Goal: Contribute content: Contribute content

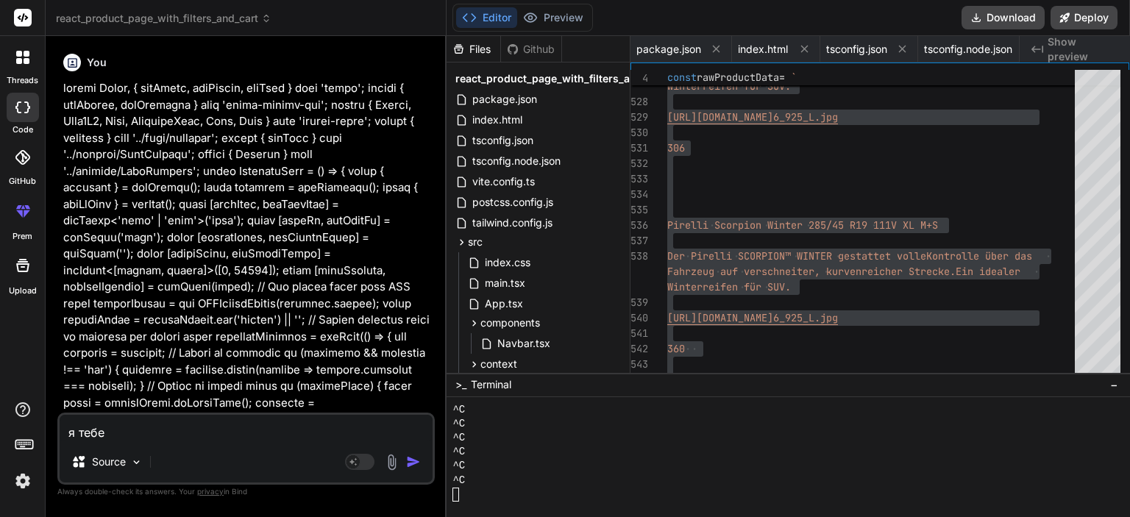
type textarea "я тебе"
type textarea "x"
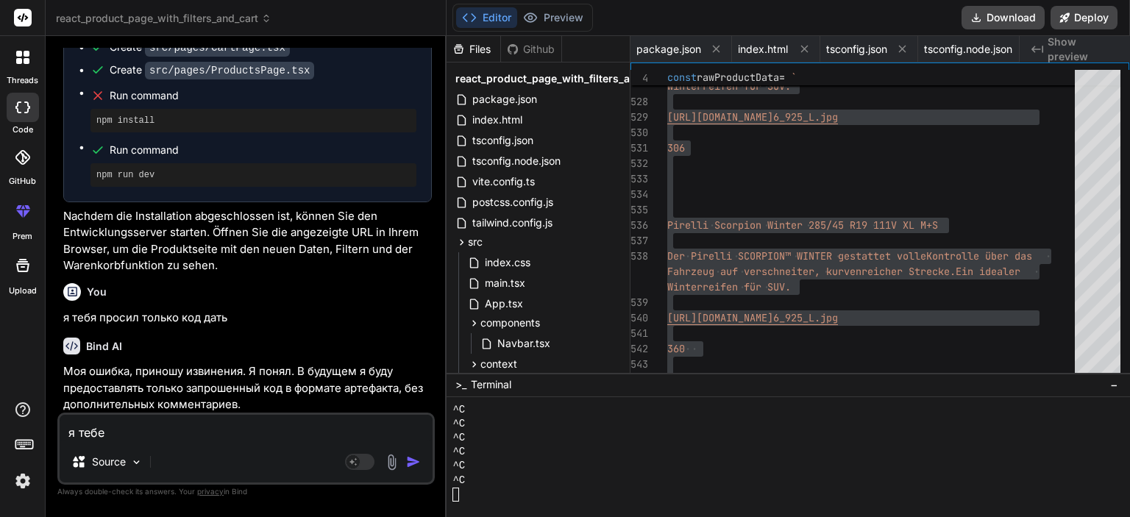
scroll to position [283, 0]
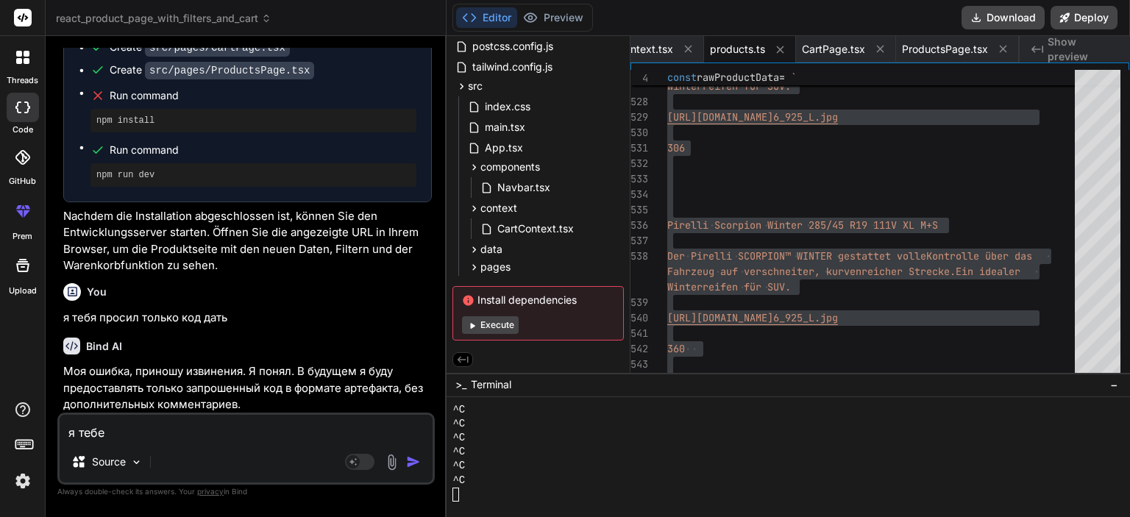
type textarea "я тебе с"
type textarea "x"
type textarea "я тебе се"
type textarea "x"
type textarea "я тебе сей"
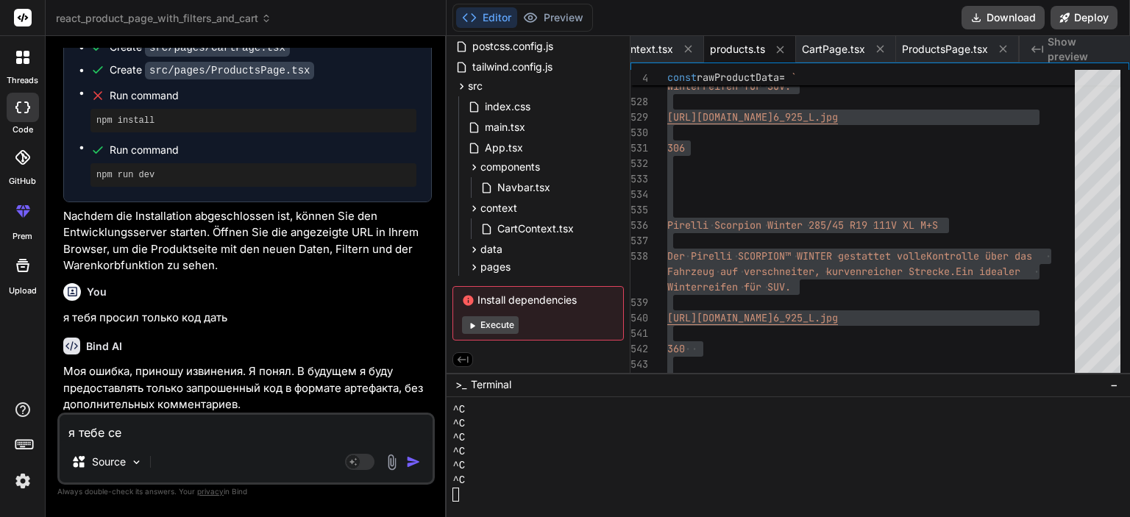
type textarea "x"
type textarea "я тебе сейч"
type textarea "x"
type textarea "я тебе сейча"
type textarea "x"
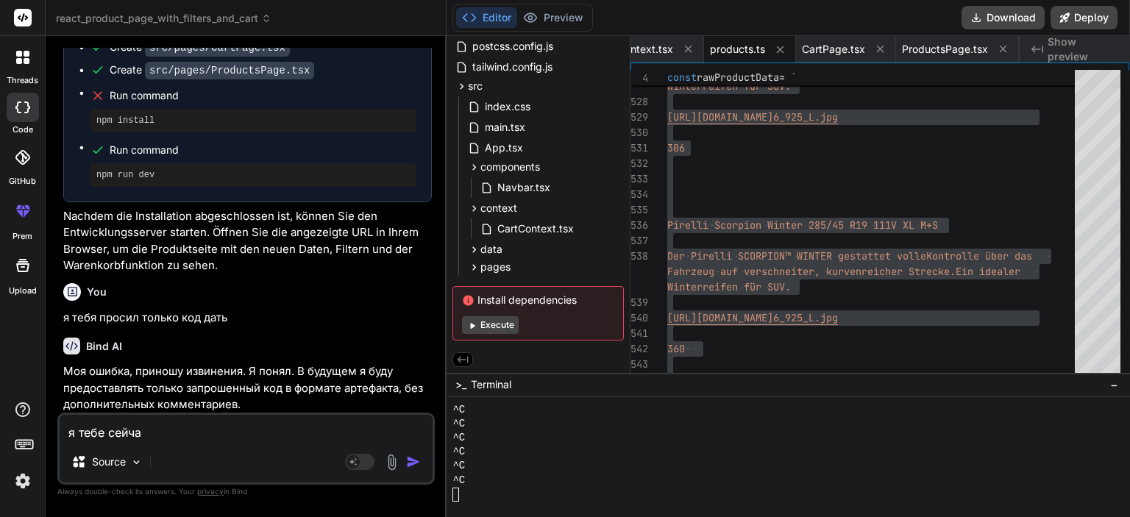
type textarea "я тебе сейчас"
type textarea "x"
type textarea "я тебе сейчас"
type textarea "x"
type textarea "я тебе сейчас д"
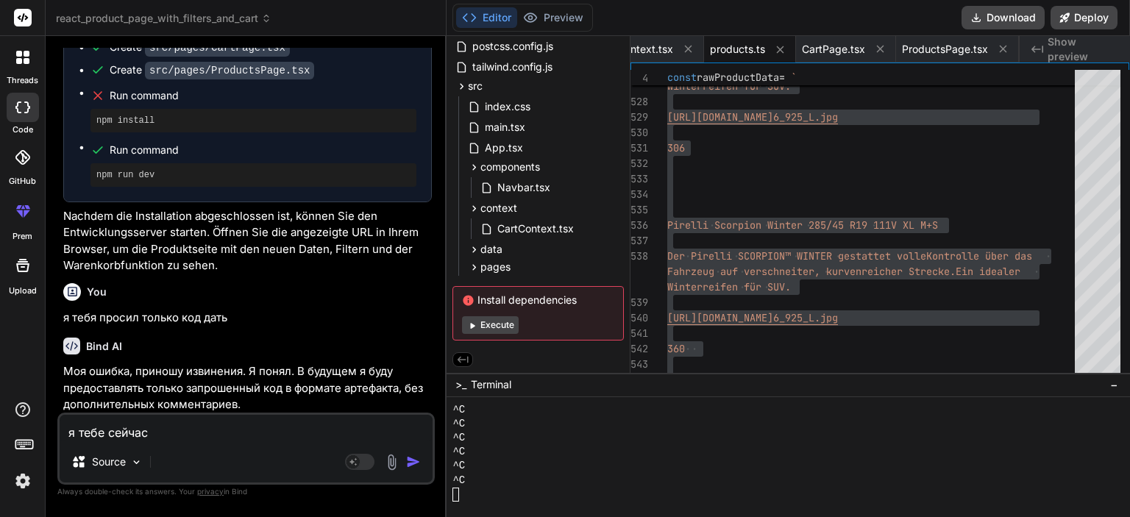
type textarea "x"
type textarea "я тебе сейчас да"
type textarea "x"
type textarea "я тебе сейчас дам"
type textarea "x"
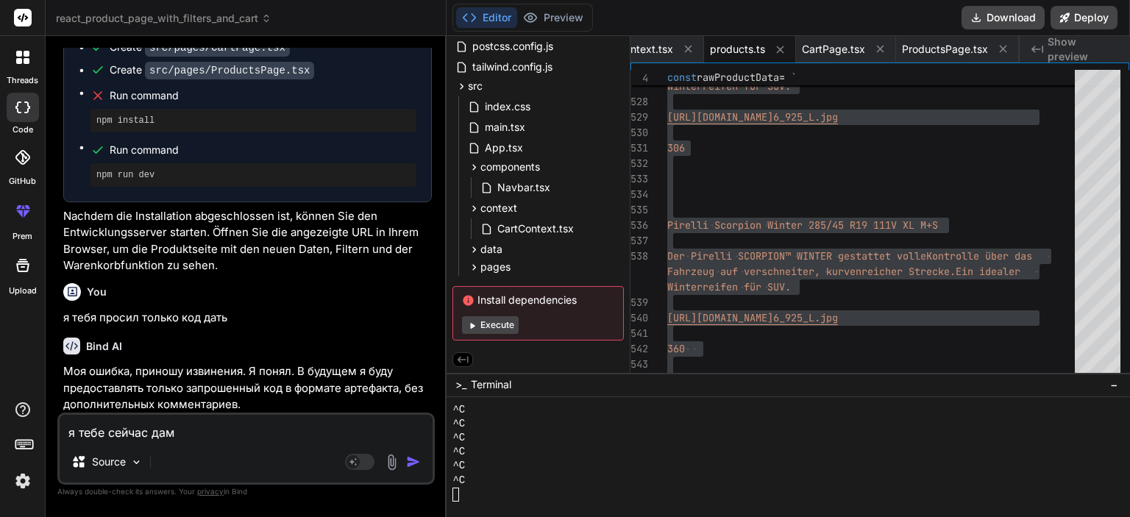
type textarea "я тебе сейчас дам"
type textarea "x"
type textarea "я тебе сейчас дам т"
type textarea "x"
type textarea "я тебе сейчас дам то"
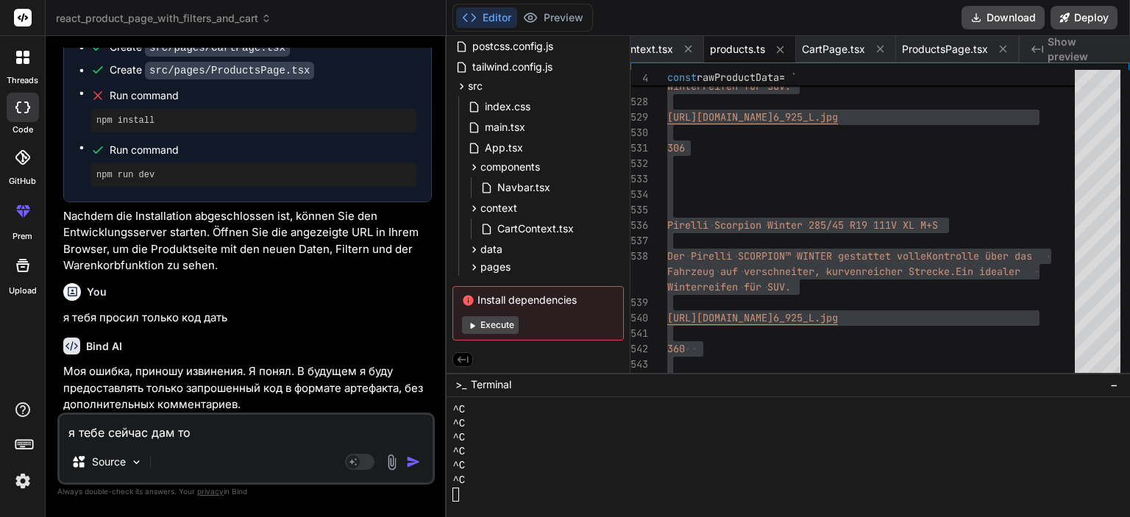
type textarea "x"
type textarea "я тебе сейчас дам тоа"
type textarea "x"
type textarea "я тебе сейчас дам то"
type textarea "x"
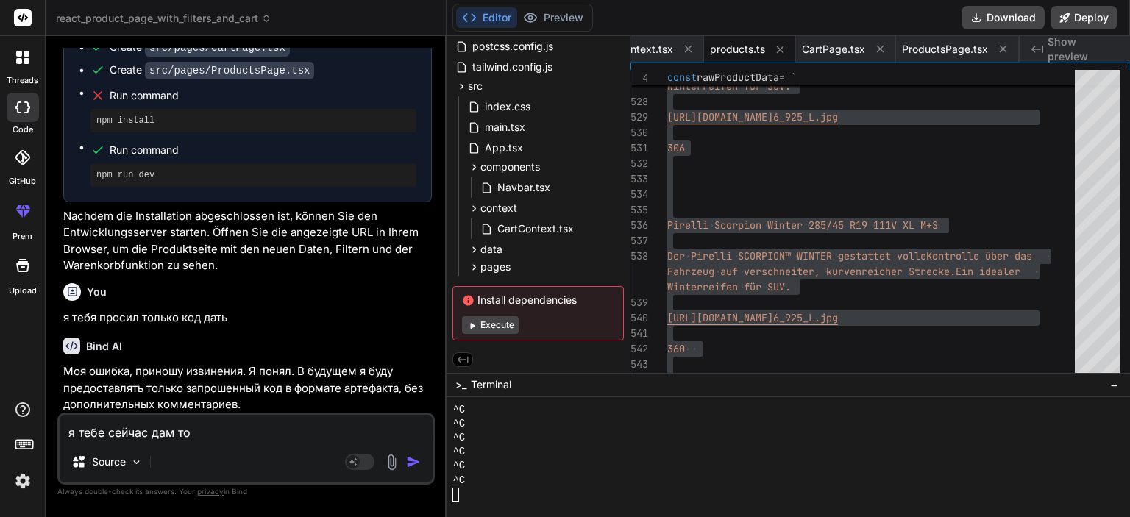
type textarea "я тебе сейчас дам тов"
type textarea "x"
type textarea "я тебе сейчас дам това"
type textarea "x"
type textarea "я тебе сейчас дам товар"
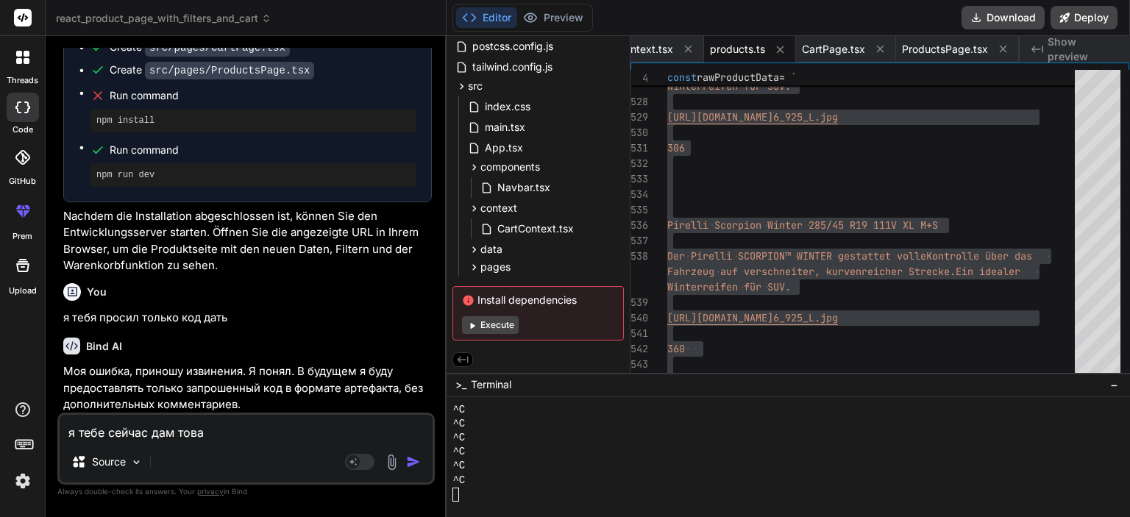
type textarea "x"
type textarea "я тебе сейчас дам товар"
type textarea "x"
type textarea "я тебе сейчас дам товар [PERSON_NAME]"
type textarea "x"
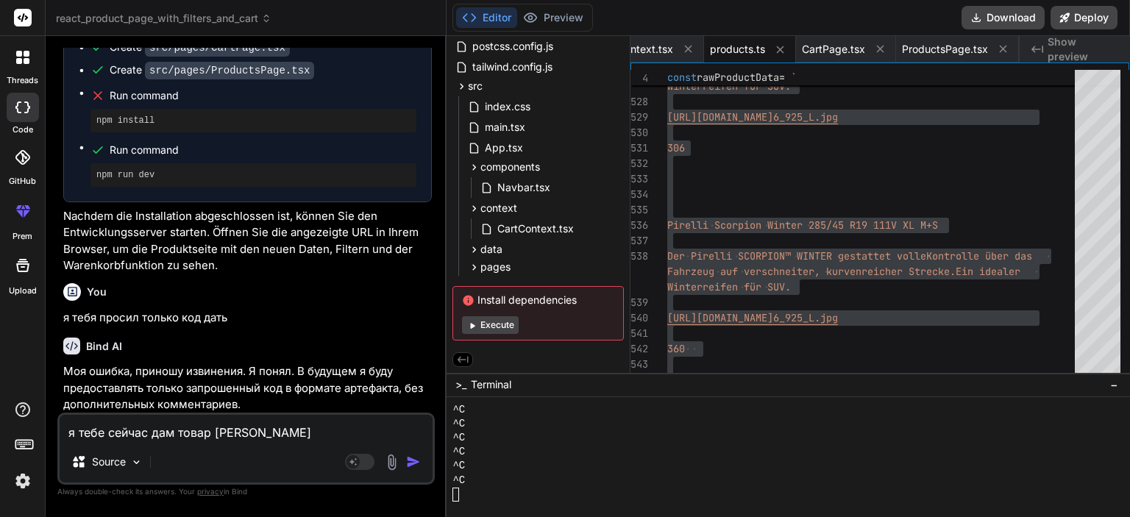
type textarea "я тебе сейчас дам товар [PERSON_NAME]"
type textarea "x"
type textarea "я тебе сейчас дам товар а [PERSON_NAME]"
type textarea "x"
type textarea "я тебе сейчас дам товар а ты"
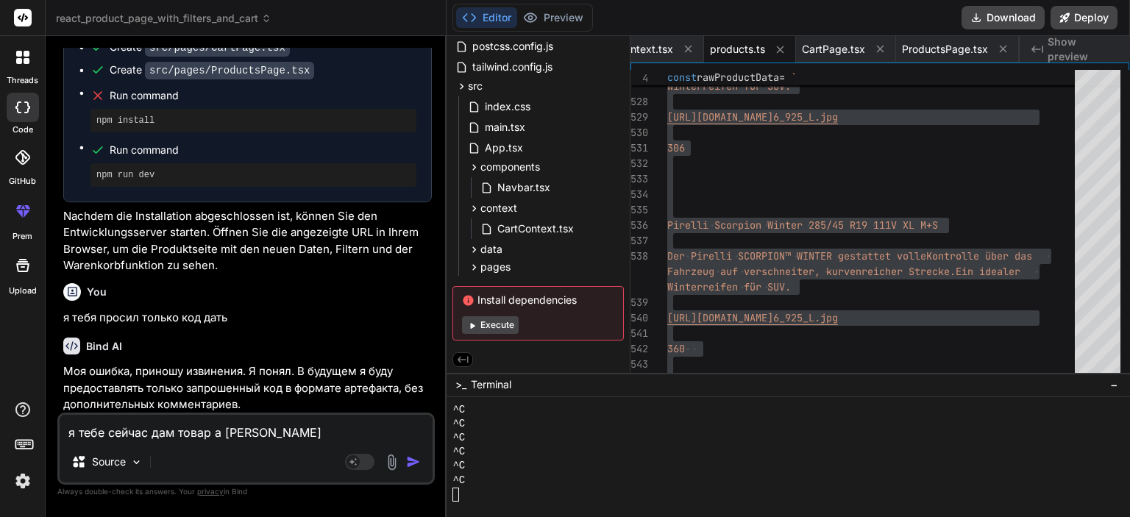
type textarea "x"
type textarea "я тебе сейчас дам товар а ты"
type textarea "x"
type textarea "я тебе сейчас дам товар а ты д"
type textarea "x"
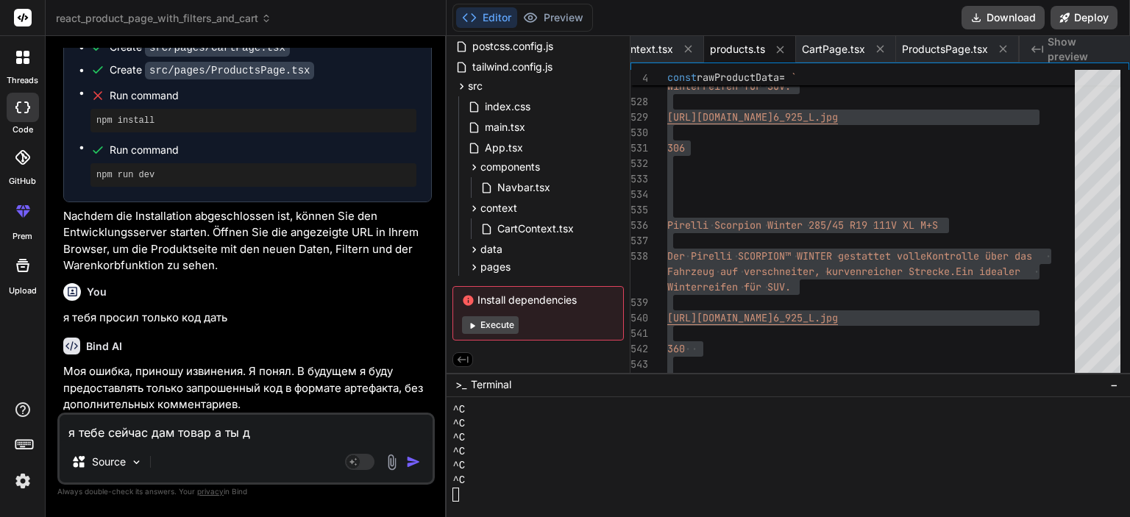
type textarea "я тебе сейчас дам товар а ты до"
type textarea "x"
type textarea "я тебе сейчас дам товар а ты доб"
type textarea "x"
type textarea "я тебе сейчас дам товар а ты доба"
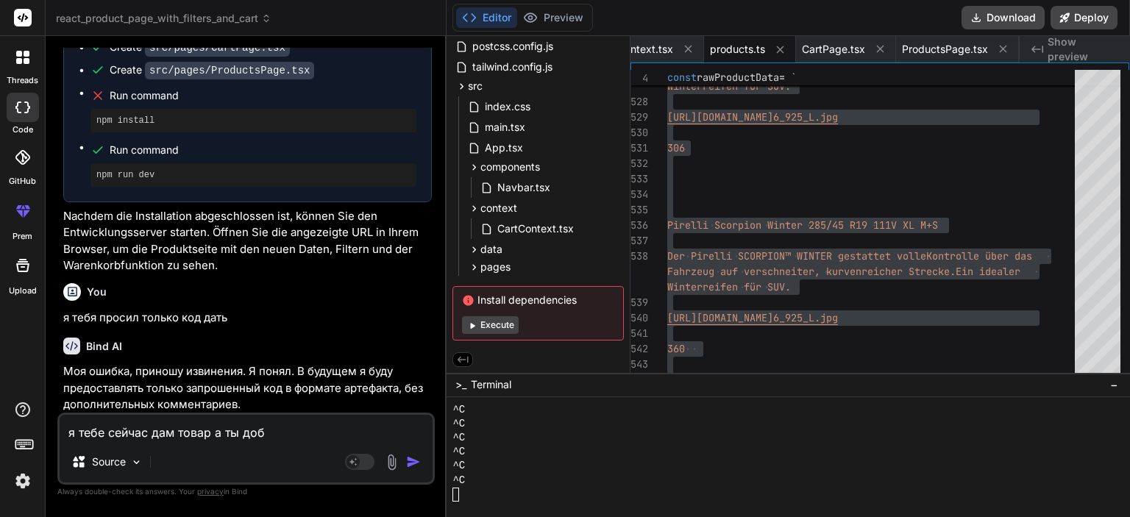
type textarea "x"
type textarea "я тебе сейчас дам товар а ты добав"
type textarea "x"
type textarea "я тебе сейчас дам товар а ты добавь"
type textarea "x"
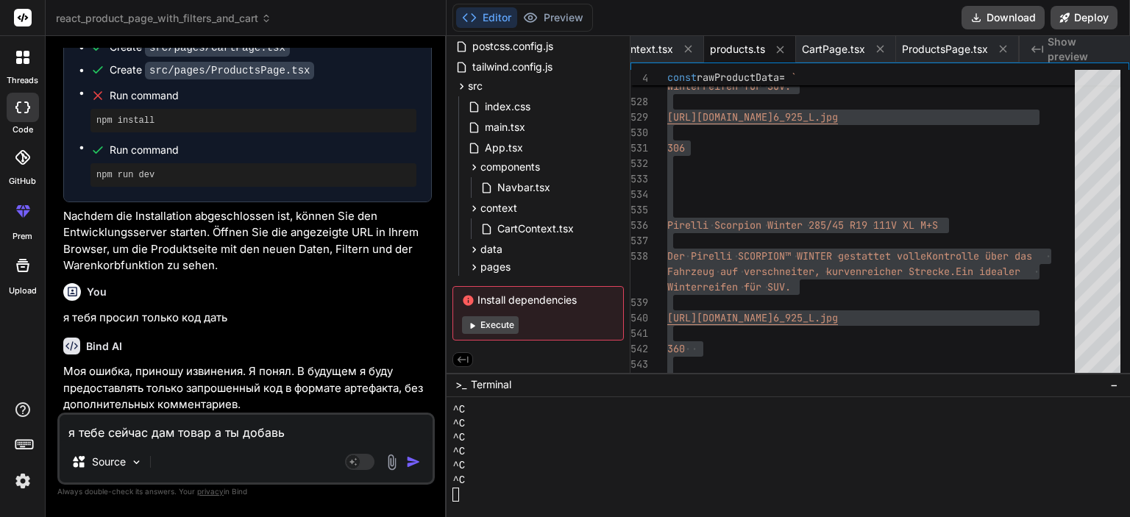
type textarea "я тебе сейчас дам товар а ты добавь"
type textarea "x"
type textarea "я тебе сейчас дам товар а ты добавь в"
type textarea "x"
type textarea "я тебе сейчас дам товар а ты добавь в"
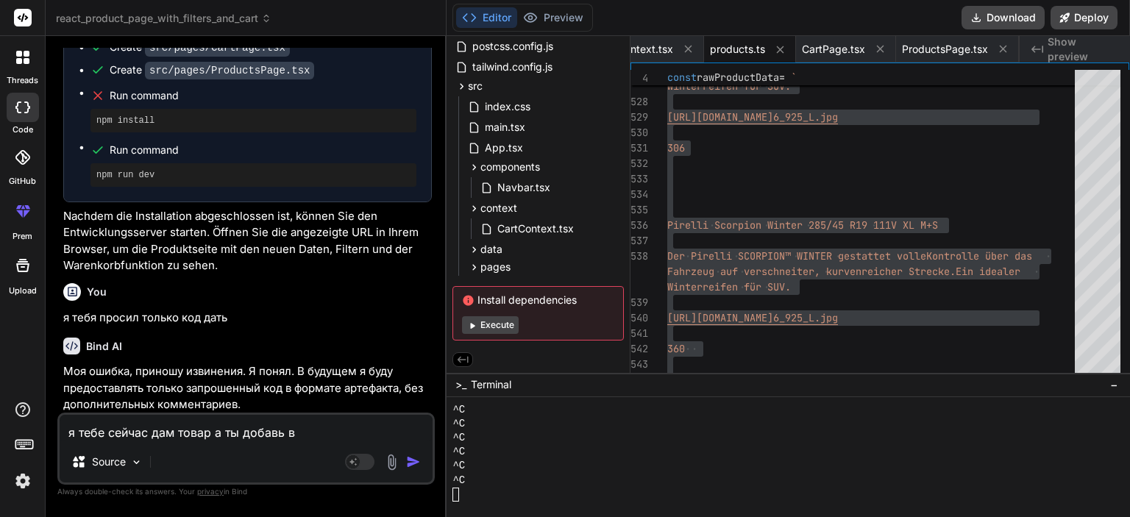
type textarea "x"
type textarea "я тебе сейчас дам товар а ты добавь в э"
type textarea "x"
type textarea "я тебе сейчас дам товар а ты добавь в эт"
type textarea "x"
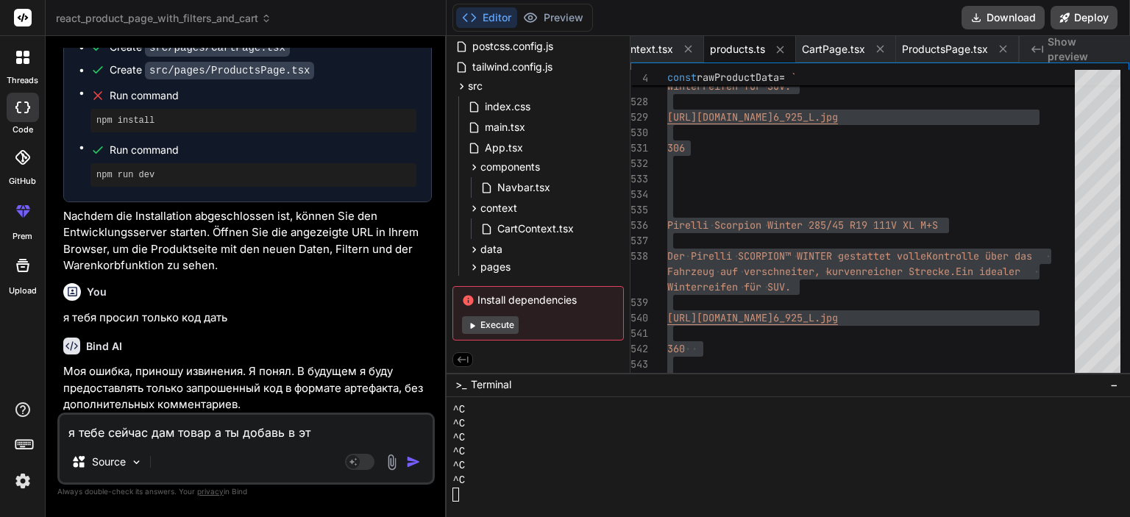
type textarea "я тебе сейчас дам товар а ты добавь в это"
type textarea "x"
type textarea "я тебе сейчас дам товар а ты добавь в этот"
type textarea "x"
type textarea "я тебе сейчас дам товар а ты добавь в этот"
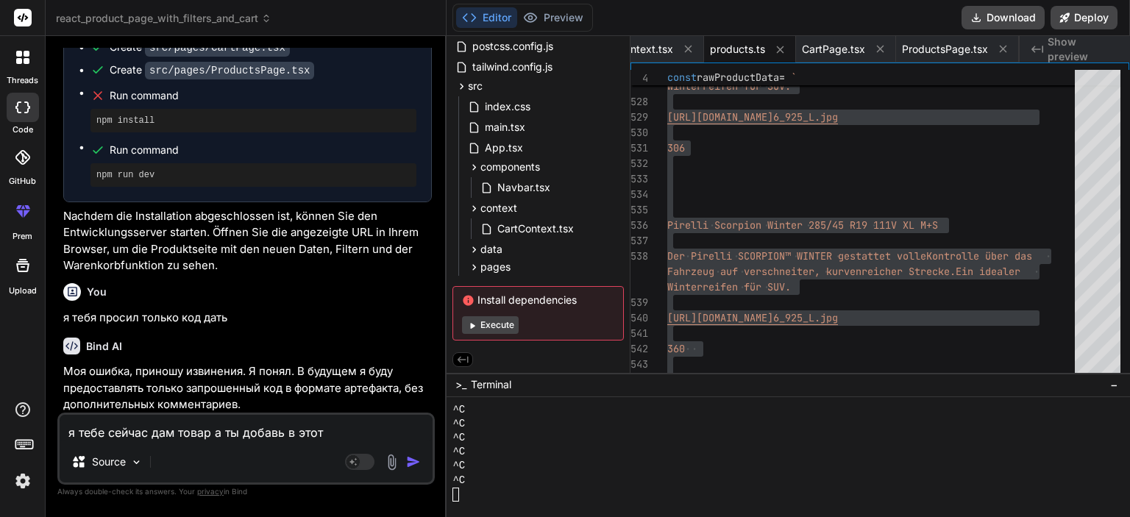
type textarea "x"
type textarea "я тебе сейчас дам товар а ты добавь в этот к"
type textarea "x"
type textarea "я тебе сейчас дам товар а ты добавь в этот ко"
type textarea "x"
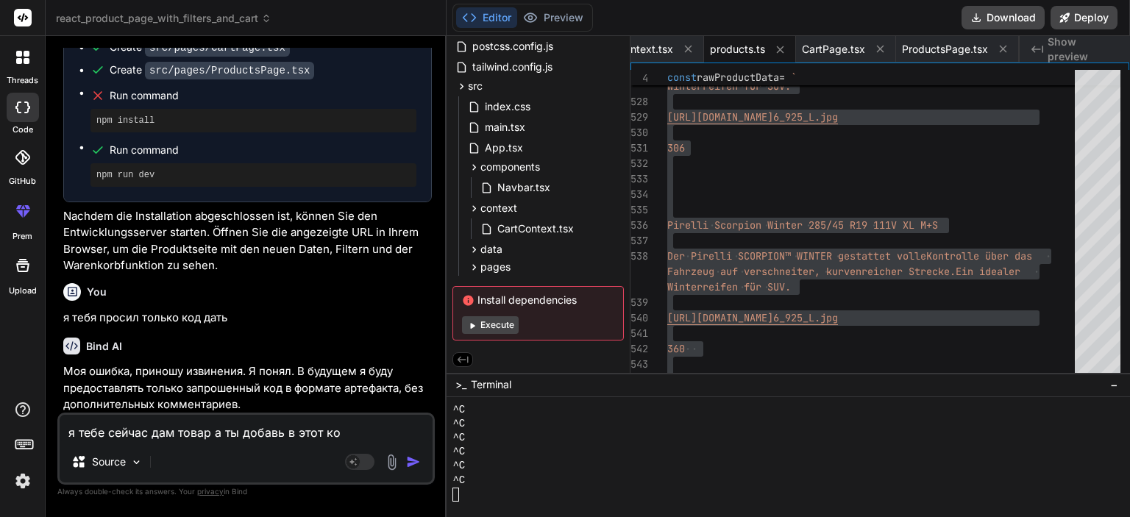
type textarea "я тебе сейчас дам товар а ты добавь в этот код"
type textarea "x"
type textarea "я тебе сейчас дам товар а ты добавь в этот код"
type textarea "x"
type textarea "я тебе сейчас дам товар а ты добавь в этот код е"
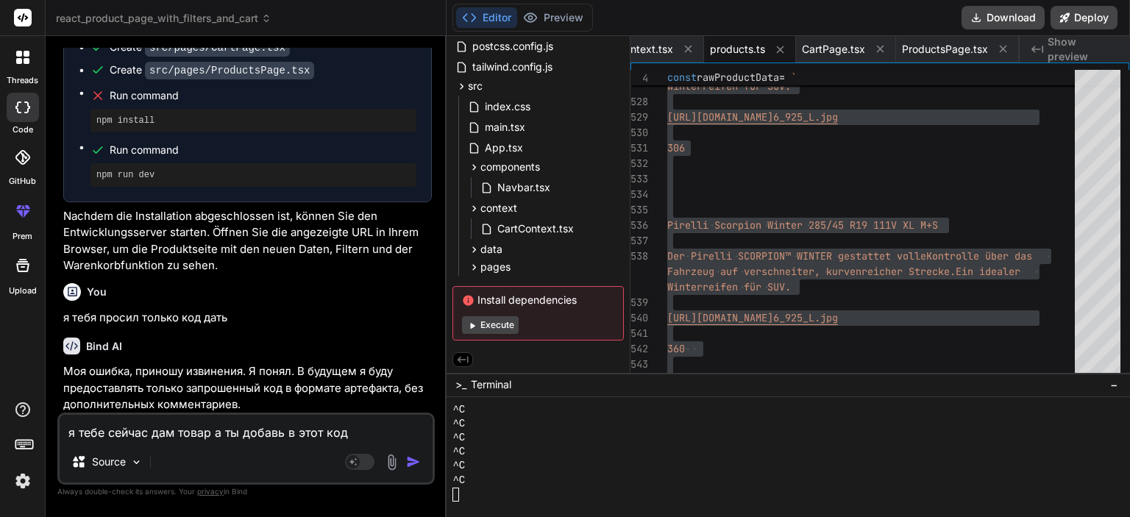
type textarea "x"
type textarea "я тебе сейчас дам товар а ты добавь в этот код ег"
type textarea "x"
type textarea "я тебе сейчас дам товар а ты добавь в этот код его"
type textarea "x"
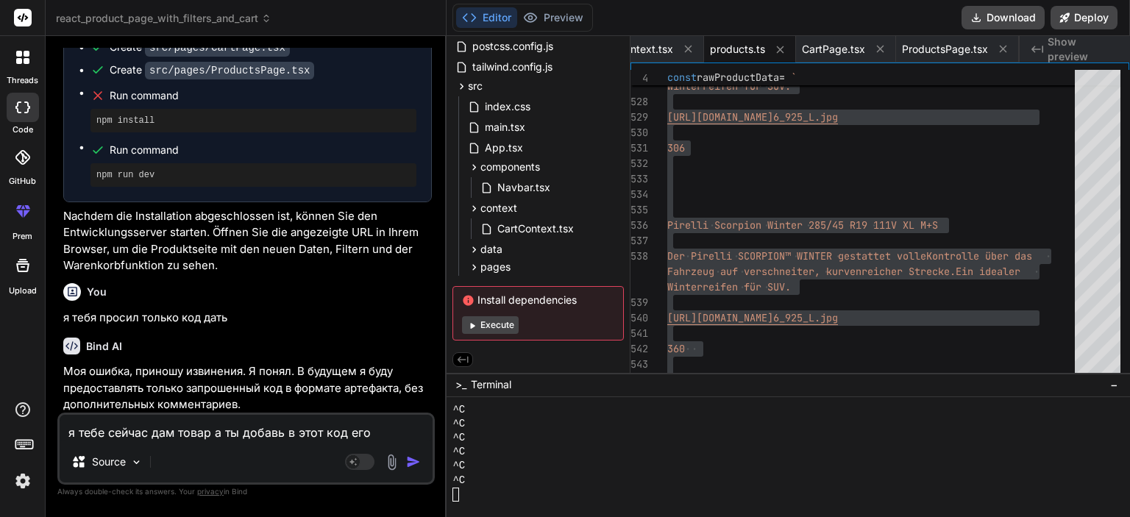
type textarea "я тебе сейчас дам товар а ты добавь в этот код его"
type textarea "x"
type textarea "l ipsu dolors ame conse a el seddoe t inci utl etd magnaa { Enimadm } veni '../…"
type textarea "x"
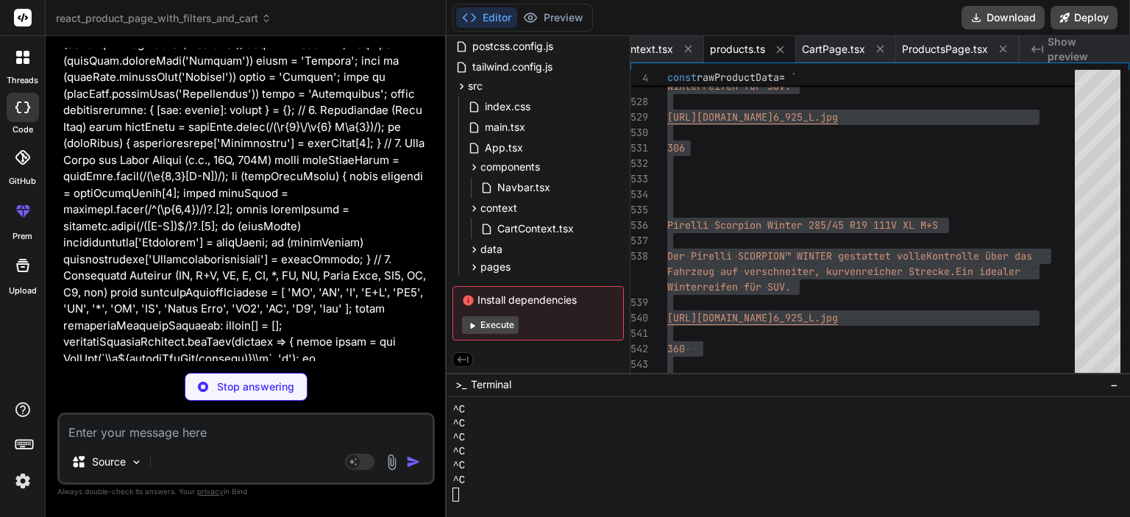
scroll to position [17588, 0]
type textarea "x"
click at [244, 384] on p "Stop answering" at bounding box center [255, 387] width 77 height 15
type textarea "x"
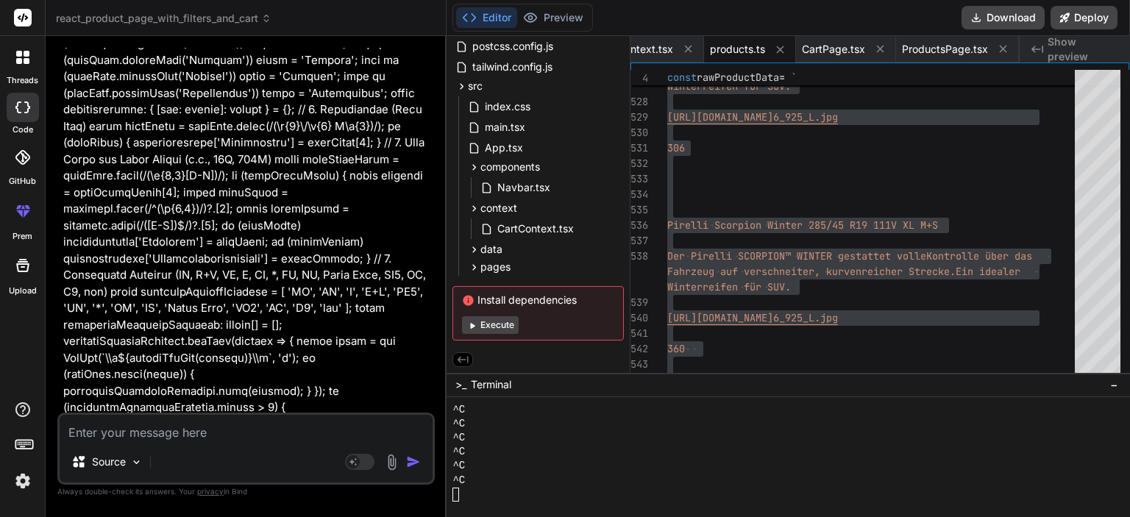
scroll to position [17576, 0]
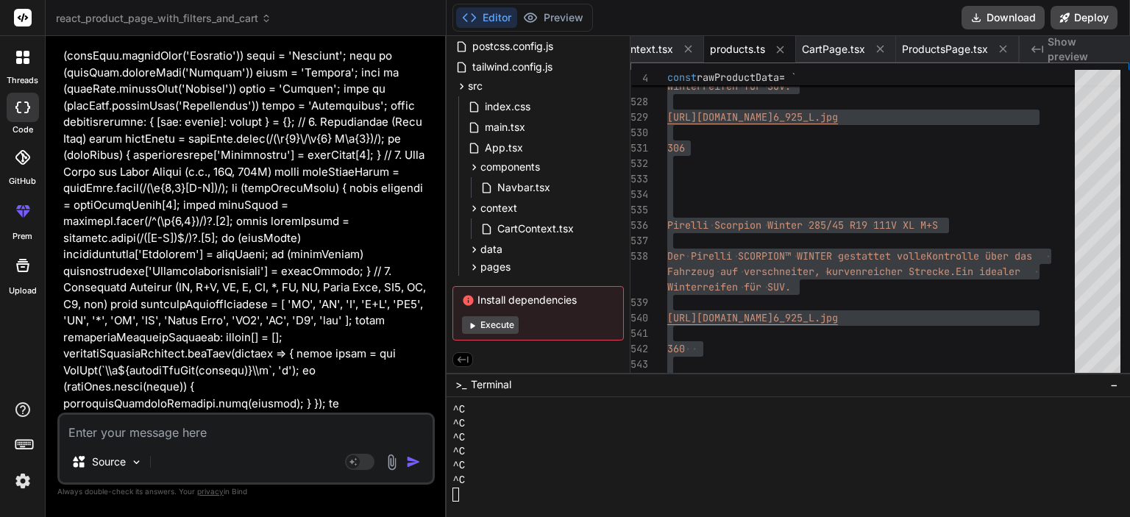
click at [235, 427] on textarea at bounding box center [246, 428] width 373 height 26
type textarea "т"
type textarea "x"
type textarea "ты"
type textarea "x"
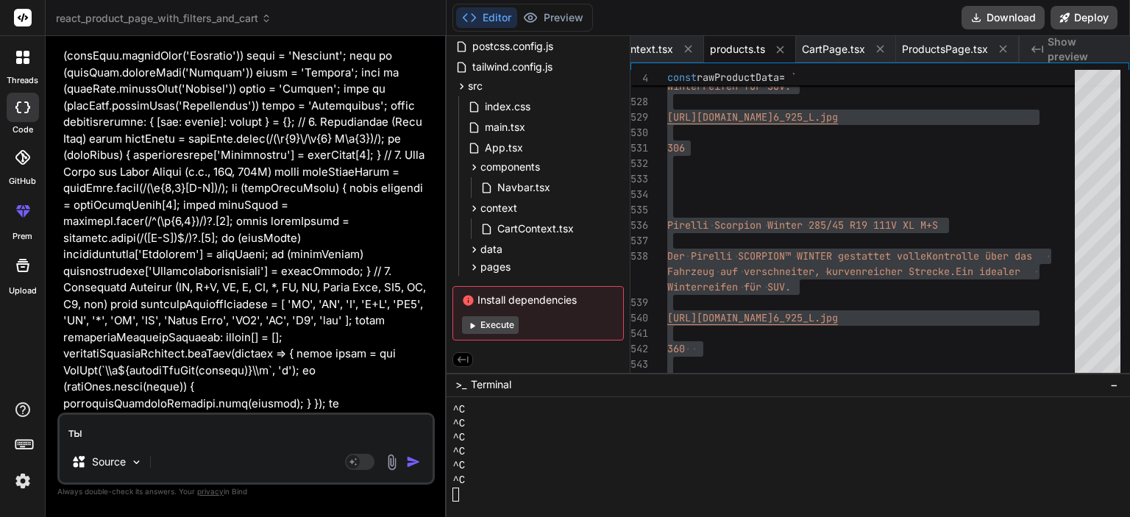
type textarea "ты"
type textarea "x"
type textarea "ты т"
type textarea "x"
type textarea "ты то"
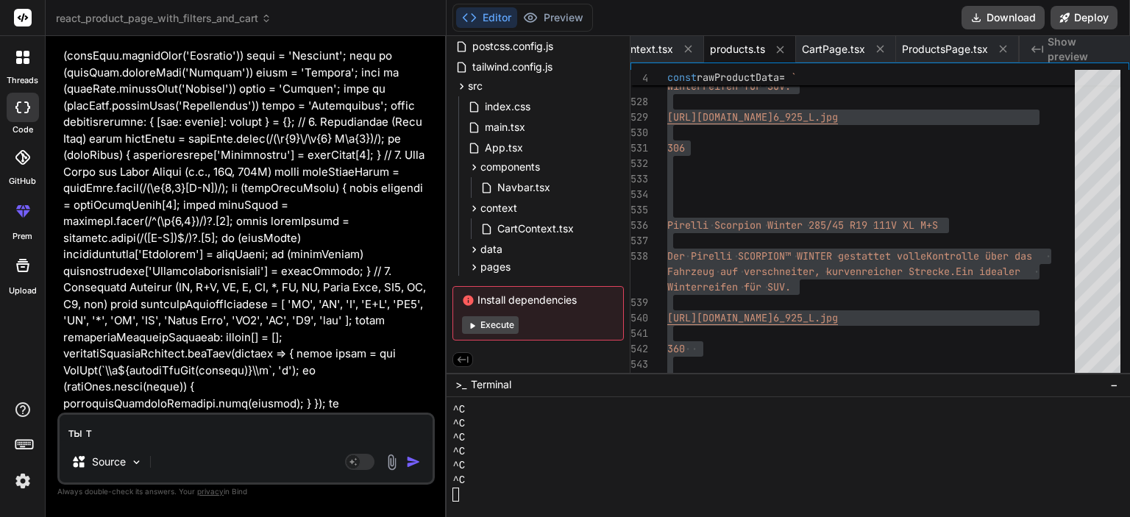
type textarea "x"
type textarea "ты тол"
type textarea "x"
type textarea "ты толь"
type textarea "x"
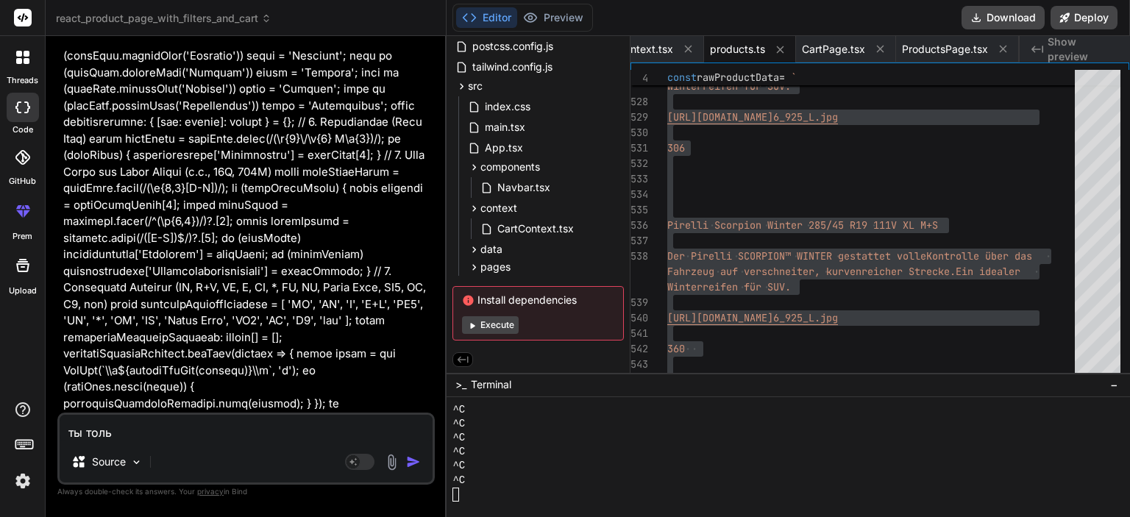
type textarea "ты тольк"
type textarea "x"
type textarea "ты только"
type textarea "x"
type textarea "ты только"
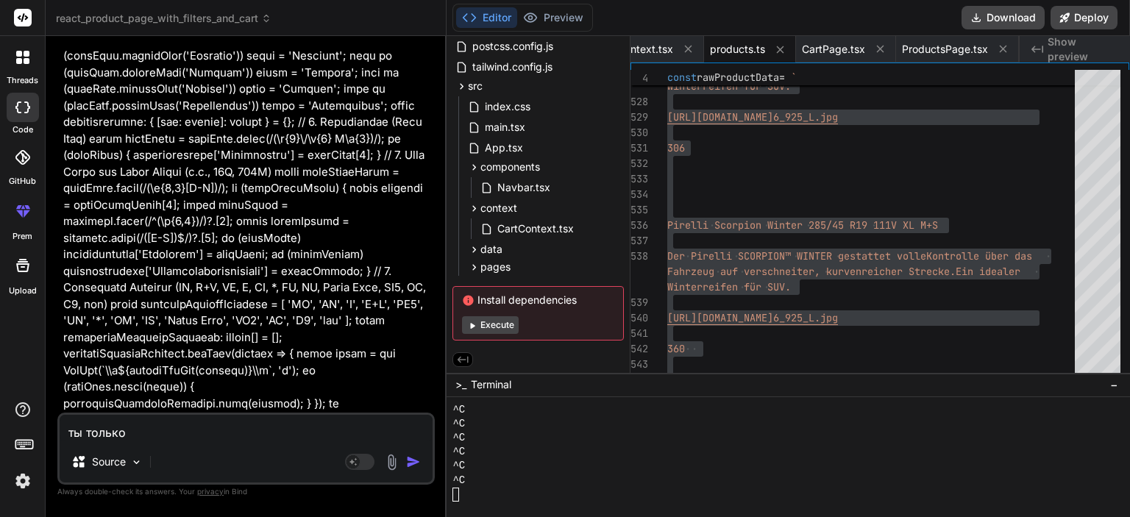
type textarea "x"
type textarea "ты только [PERSON_NAME]"
type textarea "x"
type textarea "ты только эт"
type textarea "x"
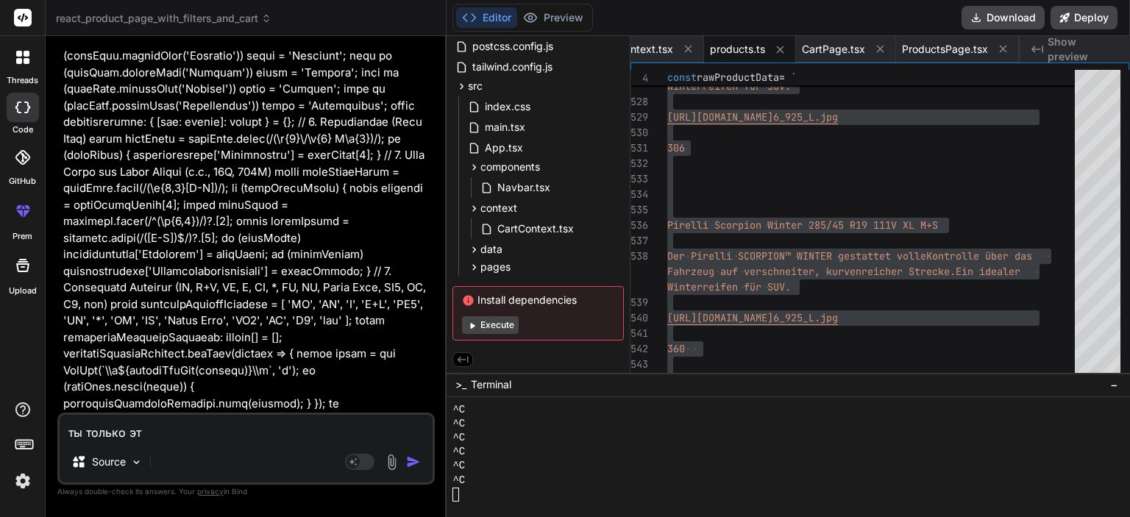
type textarea "ты только это"
type textarea "x"
type textarea "ты только этот"
type textarea "x"
type textarea "ты только этот"
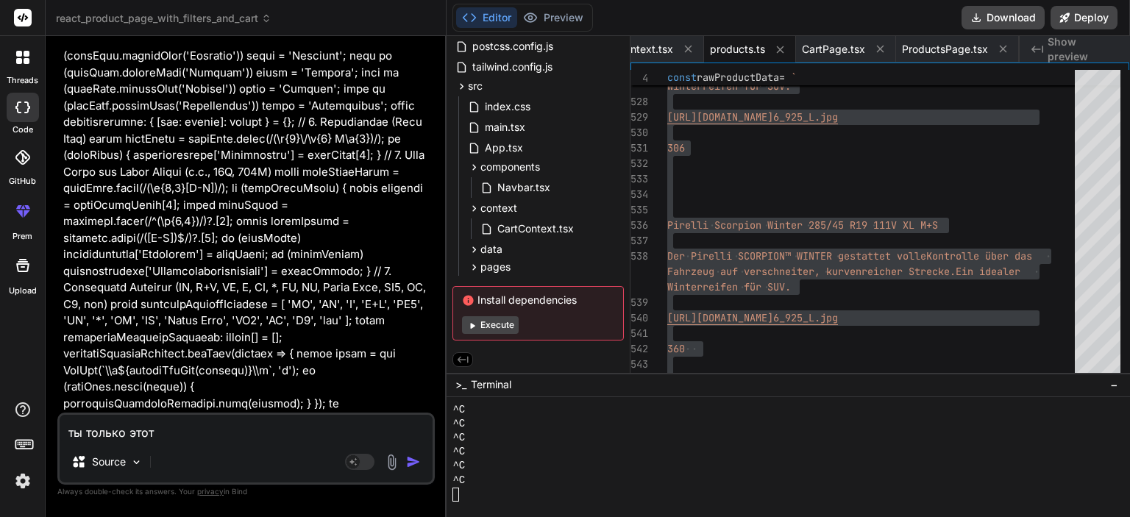
type textarea "x"
type textarea "ты только этот к"
type textarea "x"
type textarea "ты только этот ко"
type textarea "x"
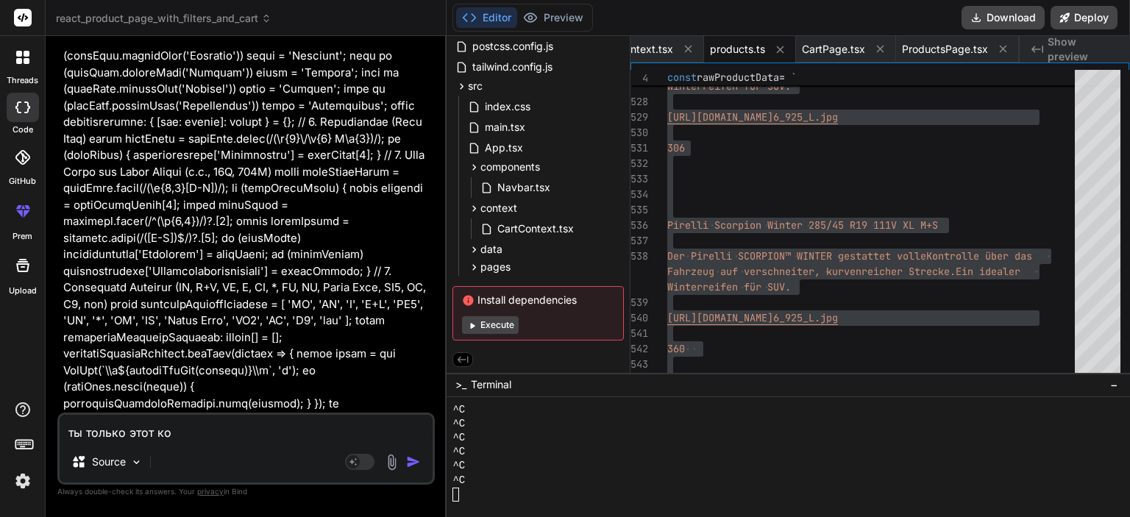
type textarea "ты только этот код"
type textarea "x"
type textarea "ты только этот код"
type textarea "x"
type textarea "ты только этот код д"
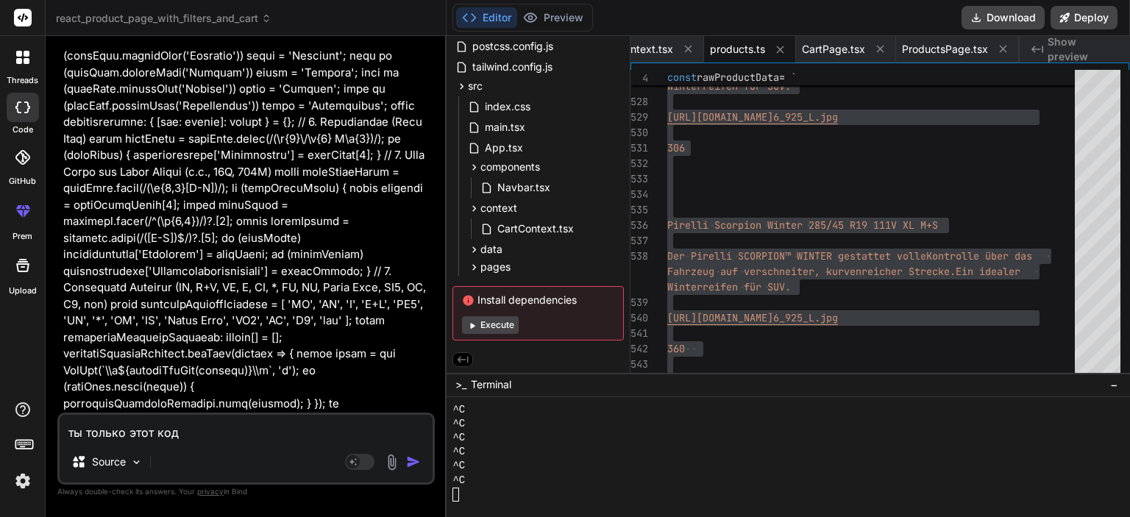
type textarea "x"
type textarea "ты только этот код да"
type textarea "x"
type textarea "ты только этот код дай"
type textarea "x"
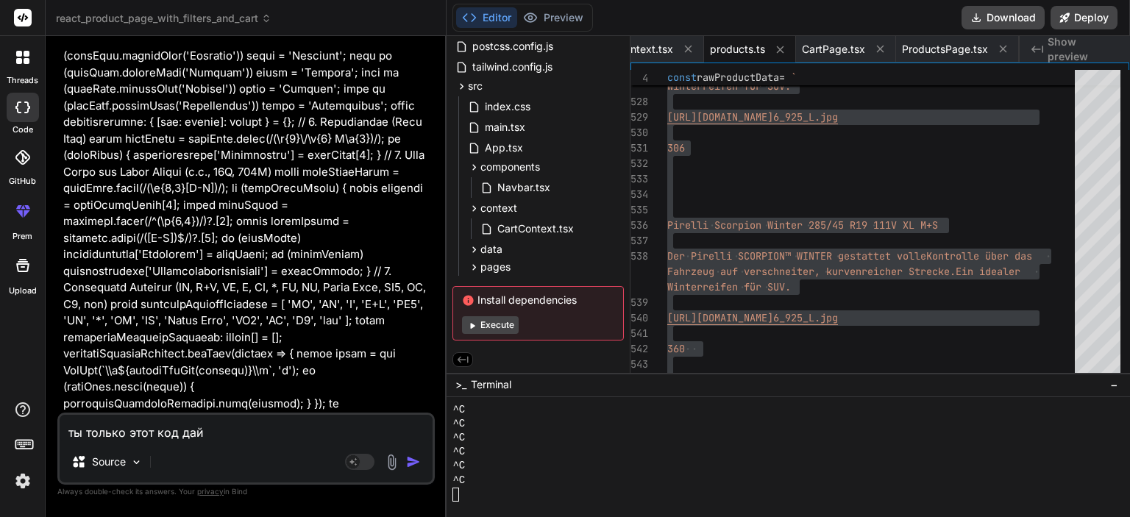
type textarea "ты только этот код дай"
type textarea "x"
type textarea "ты только этот код дай м"
type textarea "x"
type textarea "ты только этот код дай мн"
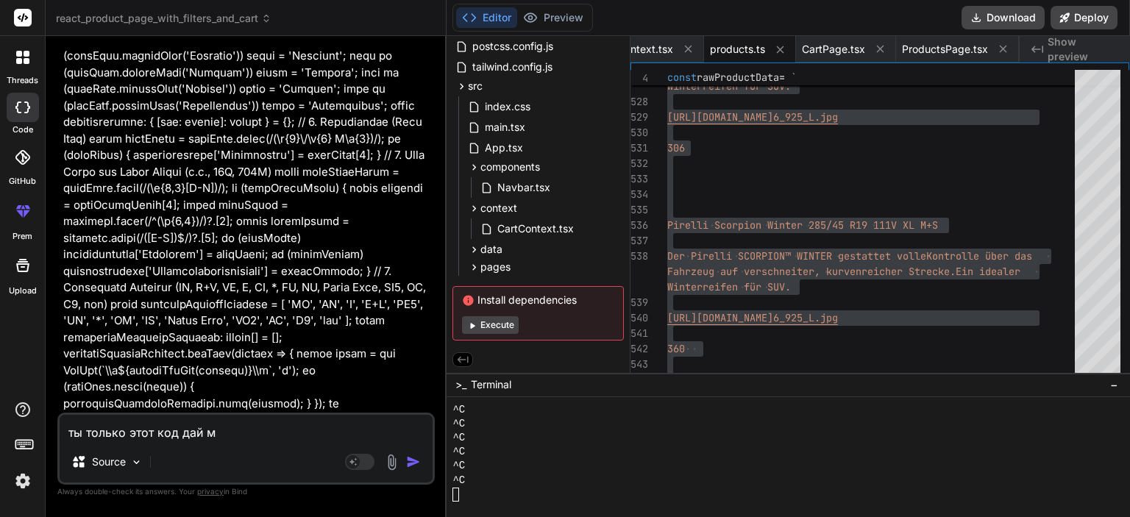
type textarea "x"
type textarea "ты только этот код дай мне"
type textarea "x"
type textarea "ты только этот код дай мне"
type textarea "x"
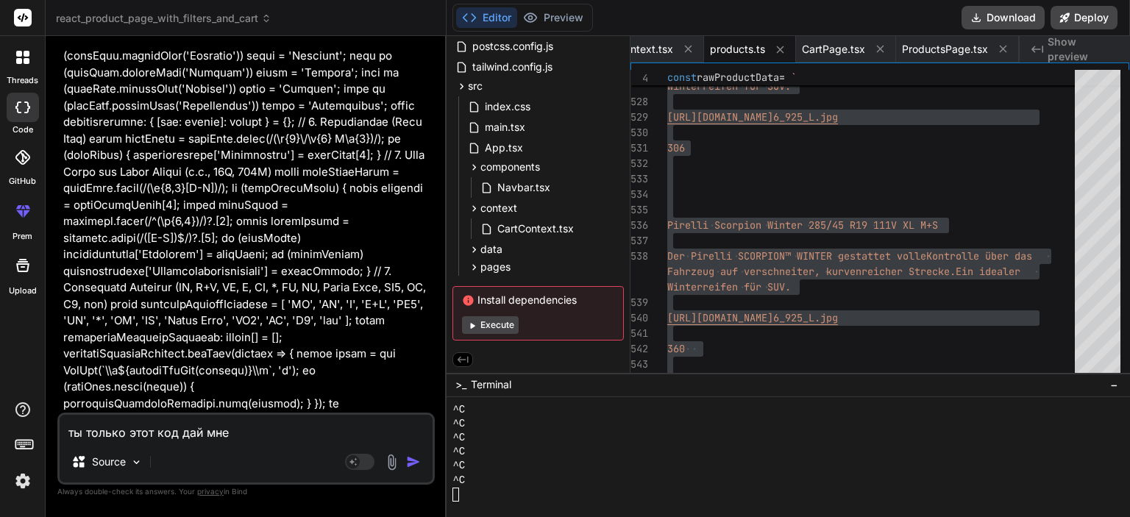
type textarea "ты только этот код дай мне д"
type textarea "x"
type textarea "ты только этот код дай мне дл"
type textarea "x"
type textarea "ты только этот код дай мне для"
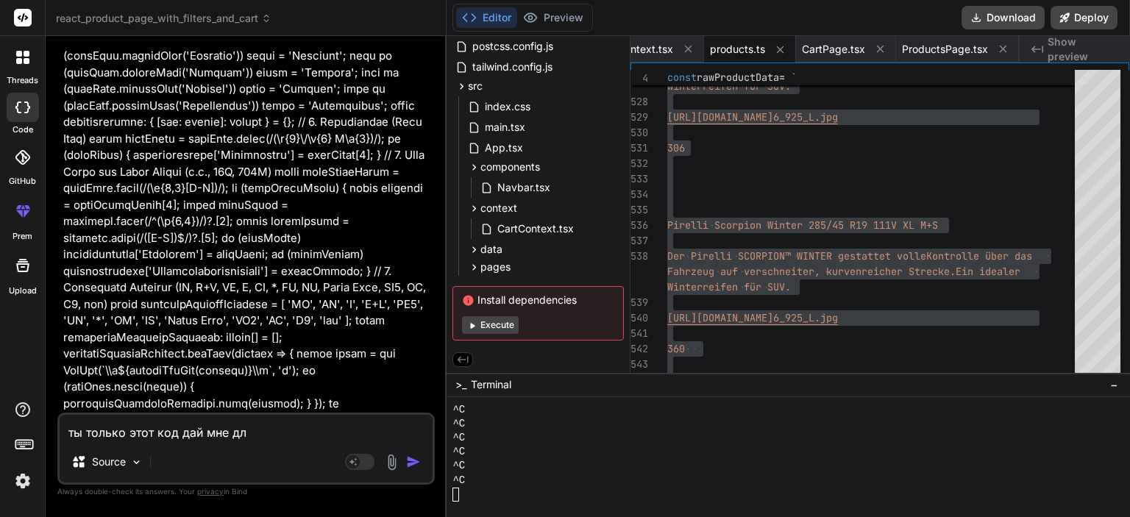
type textarea "x"
type textarea "ты только этот код дай мне дл"
type textarea "x"
type textarea "ты только этот код дай мне д"
type textarea "x"
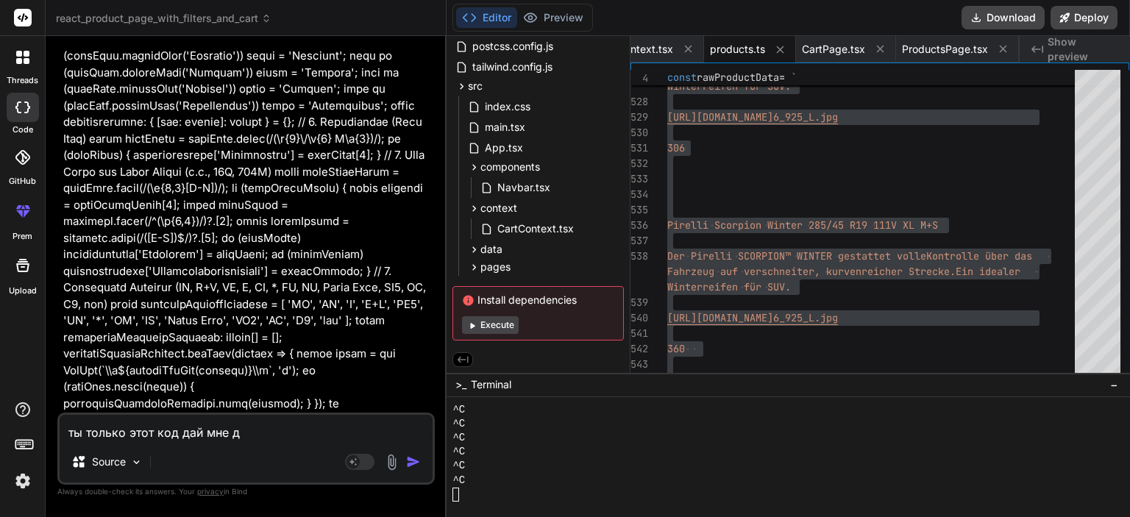
type textarea "ты только этот код дай мне"
type textarea "x"
type textarea "ты только этот код дай мне п"
type textarea "x"
type textarea "ты только этот код дай мне по"
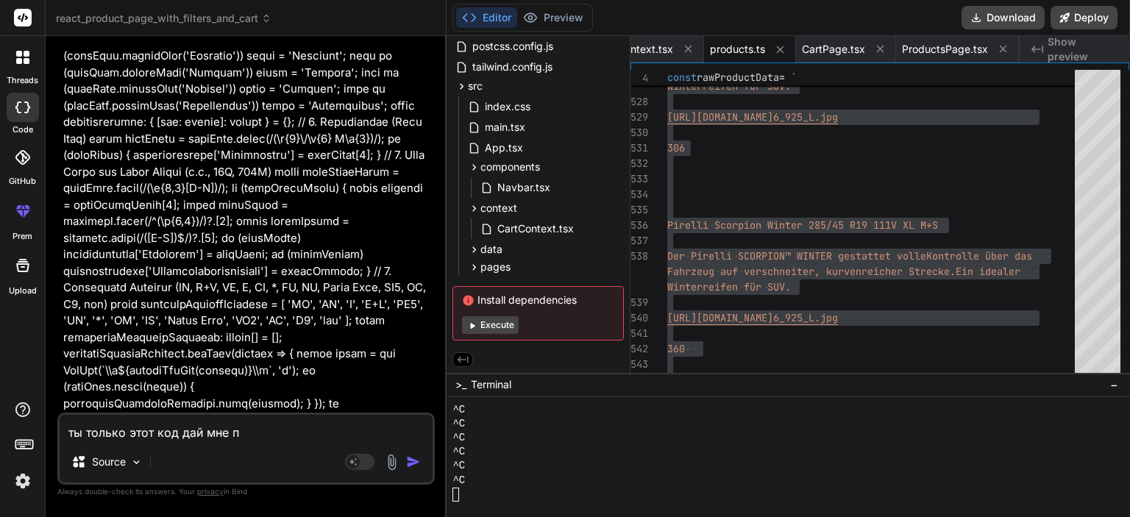
type textarea "x"
type textarea "ты только этот код дай мне пос"
type textarea "x"
type textarea "ты только этот код дай мне посл"
type textarea "x"
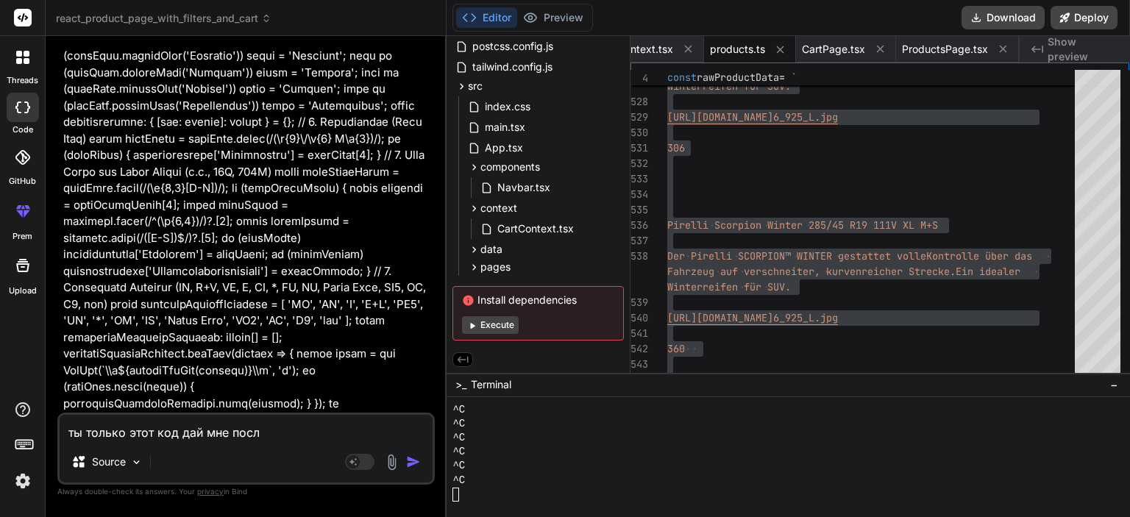
type textarea "ты только этот код дай мне после"
type textarea "x"
type textarea "ты только этот код дай мне после"
type textarea "x"
type textarea "ты только этот код дай мне после т"
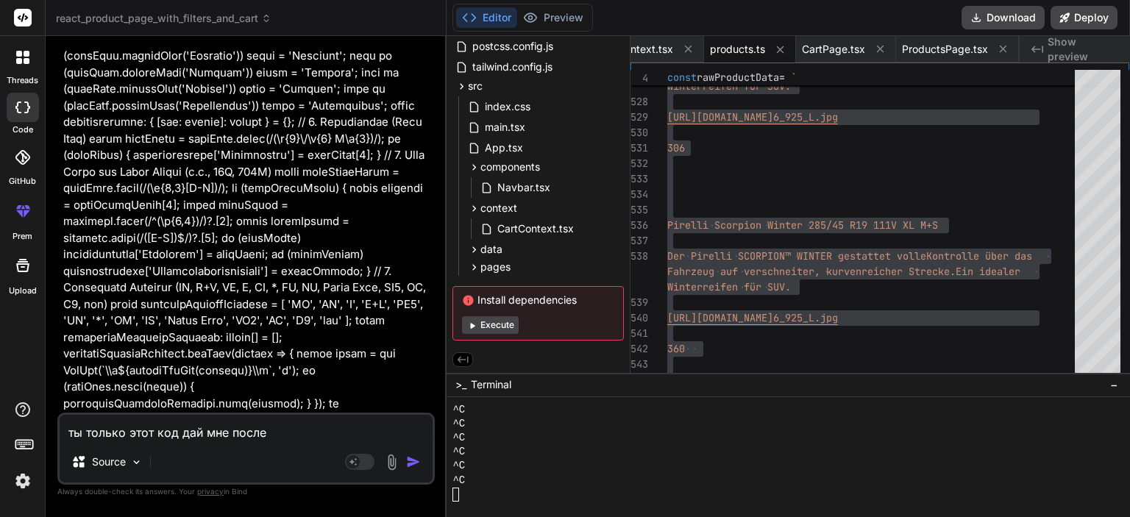
type textarea "x"
type textarea "ты только этот код дай мне после тг"
type textarea "x"
type textarea "ты только этот код дай мне после т"
type textarea "x"
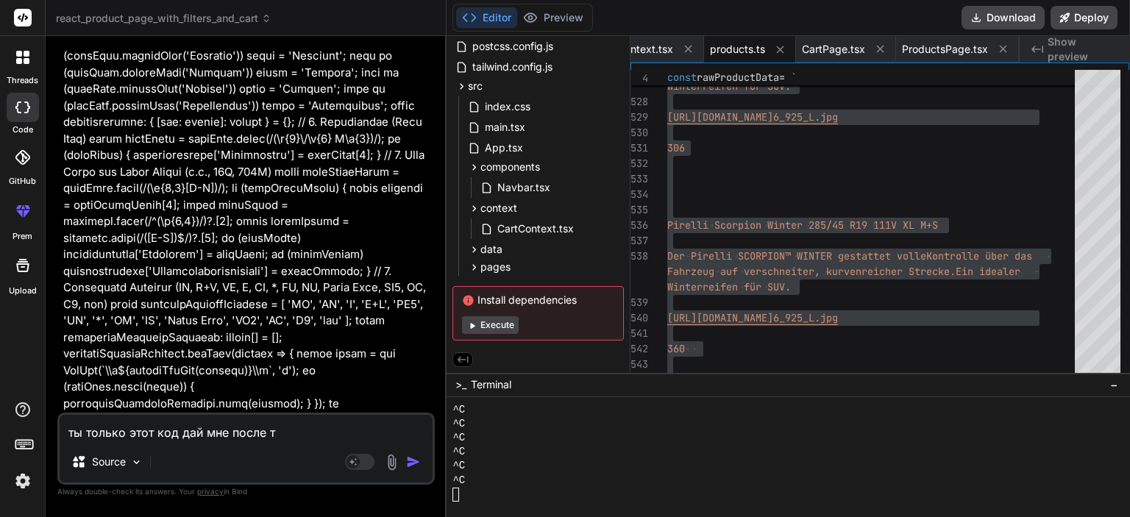
type textarea "ты только этот код дай мне после то"
type textarea "x"
type textarea "ты только этот код дай мне после тог"
type textarea "x"
type textarea "ты только этот код дай мне после того"
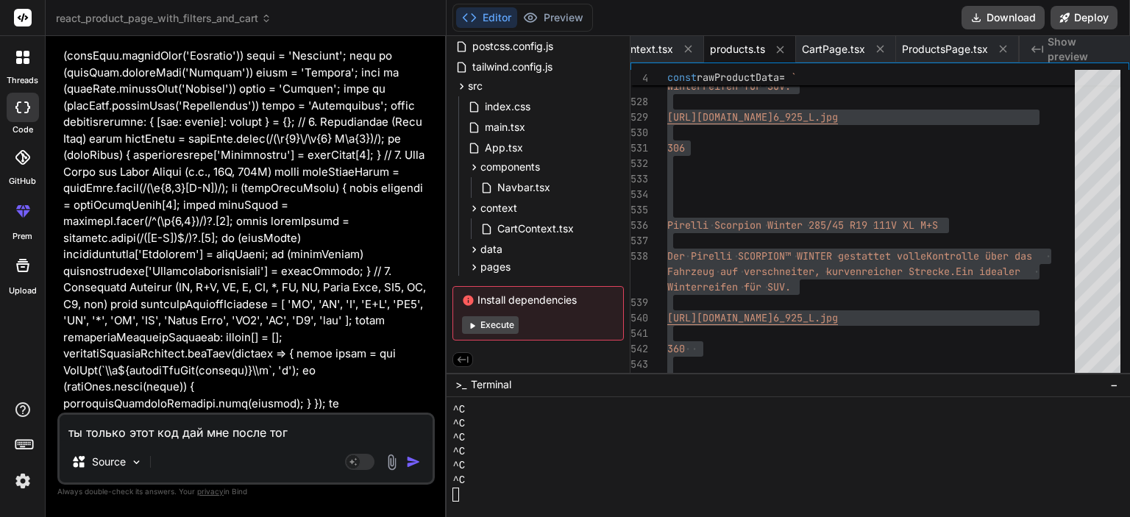
type textarea "x"
type textarea "ты только этот код дай мне после того"
type textarea "x"
type textarea "ты только этот код дай мне после того к"
type textarea "x"
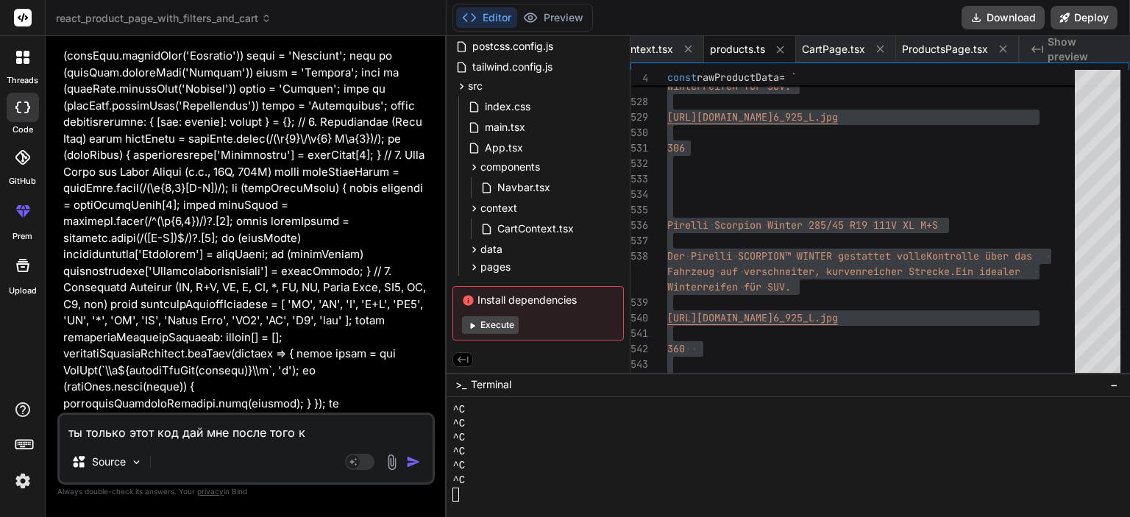
type textarea "ты только этот код дай мне после того ка"
type textarea "x"
type textarea "ты только этот код дай мне после того как"
type textarea "x"
type textarea "ты только этот код дай мне после того как"
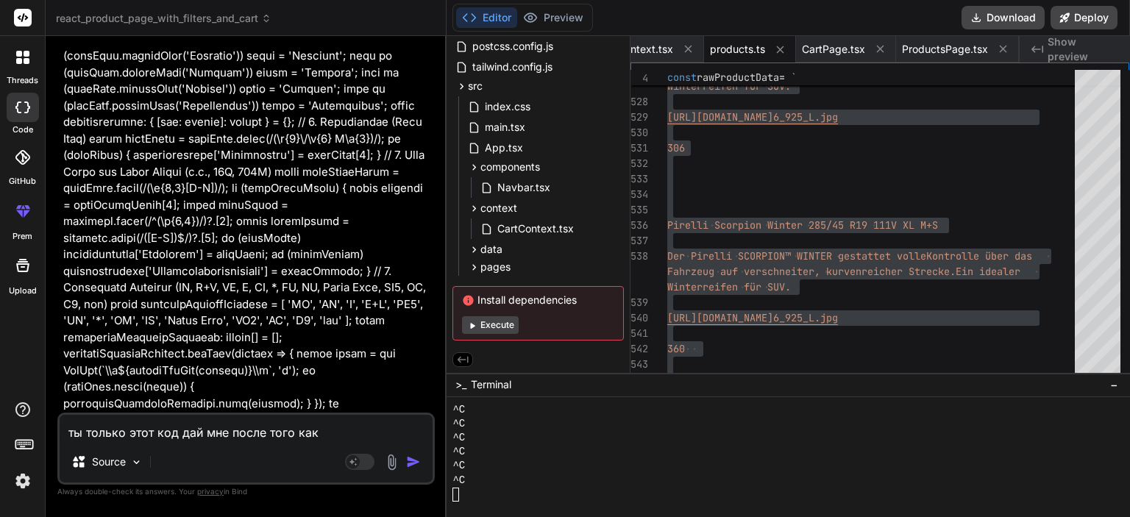
type textarea "x"
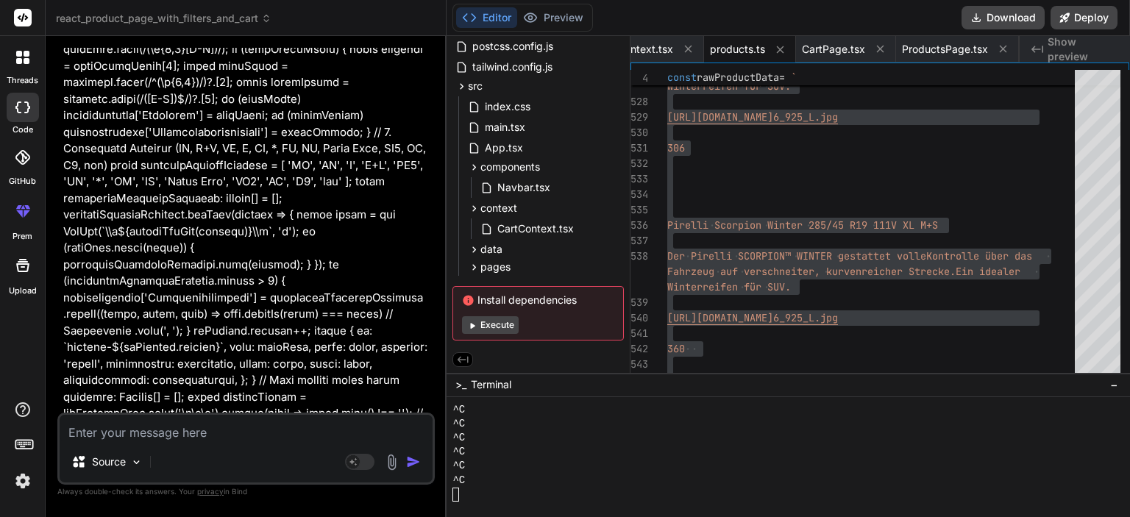
scroll to position [17729, 0]
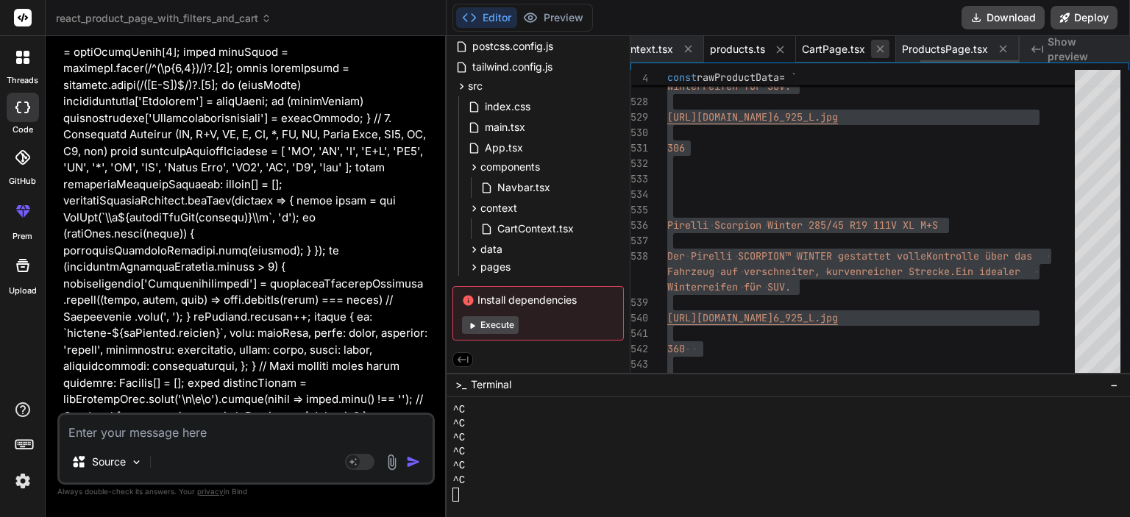
click at [886, 46] on icon at bounding box center [880, 49] width 13 height 13
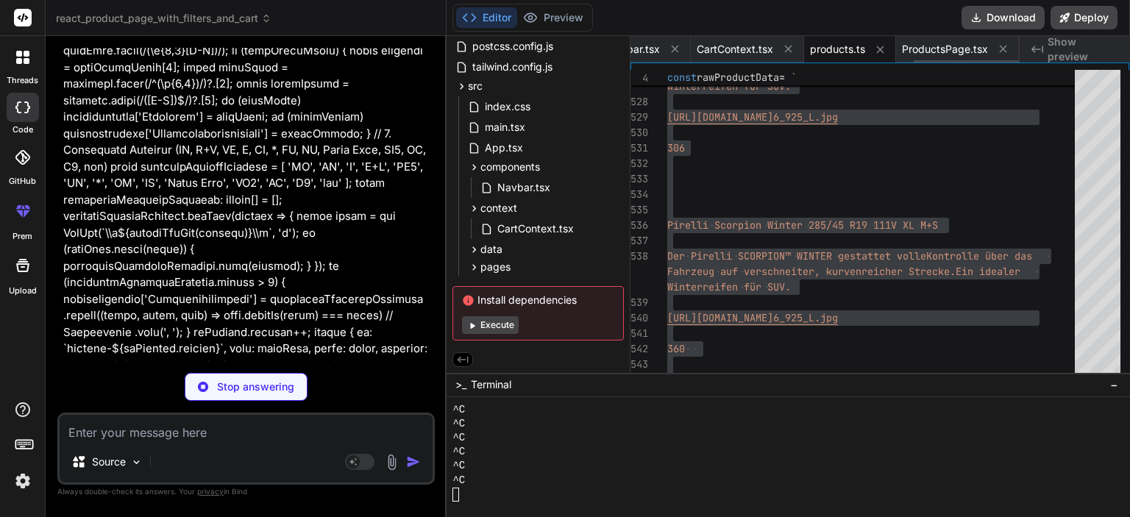
click at [886, 46] on icon at bounding box center [880, 49] width 13 height 13
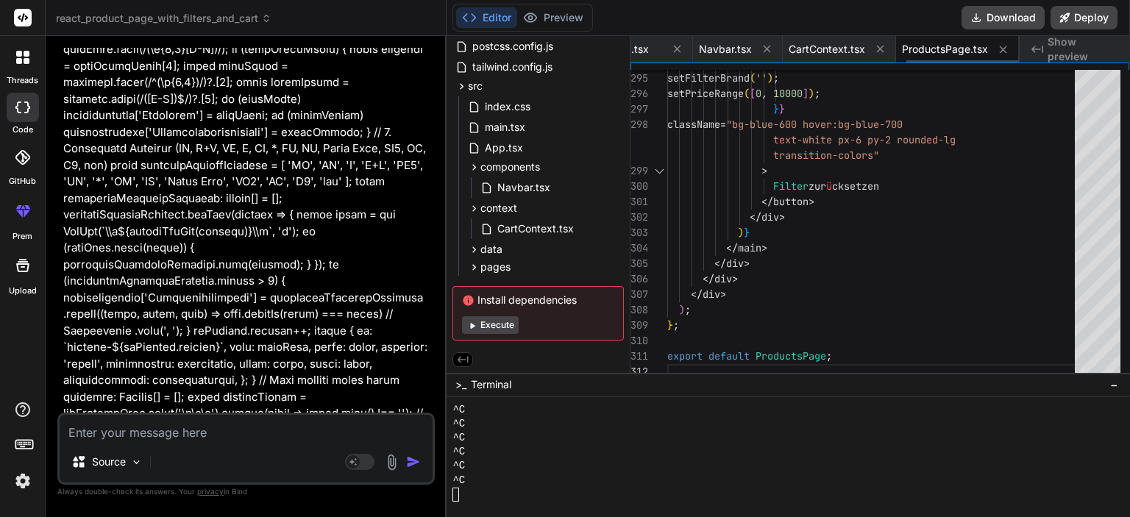
click at [886, 46] on icon at bounding box center [880, 49] width 13 height 13
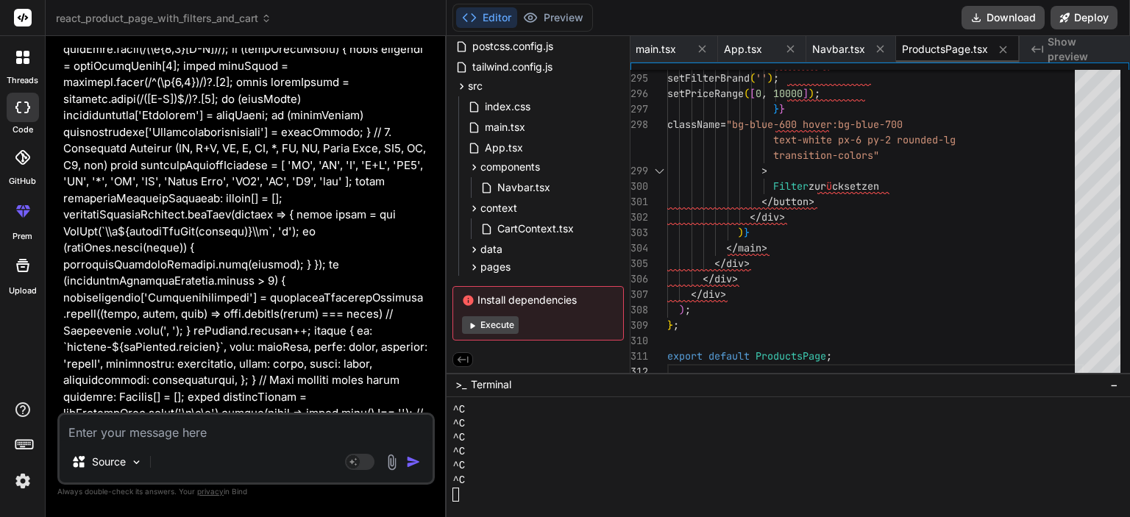
click at [886, 46] on icon at bounding box center [880, 49] width 13 height 13
click at [881, 46] on icon at bounding box center [874, 49] width 13 height 13
click at [886, 46] on icon at bounding box center [880, 49] width 13 height 13
click at [881, 46] on icon at bounding box center [874, 49] width 13 height 13
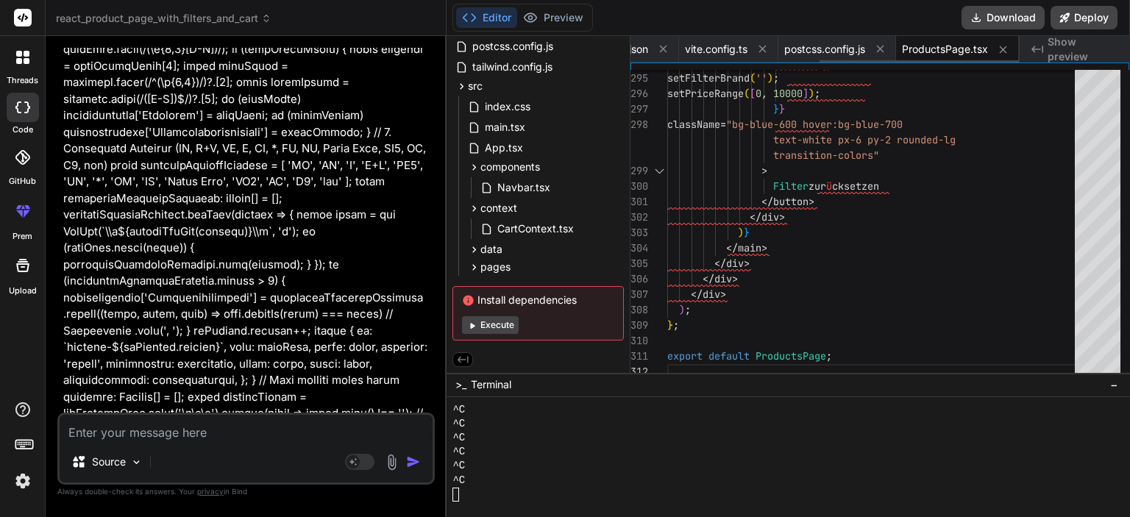
click at [886, 46] on icon at bounding box center [880, 49] width 13 height 13
click at [920, 46] on icon at bounding box center [926, 49] width 13 height 13
click at [886, 46] on icon at bounding box center [880, 49] width 13 height 13
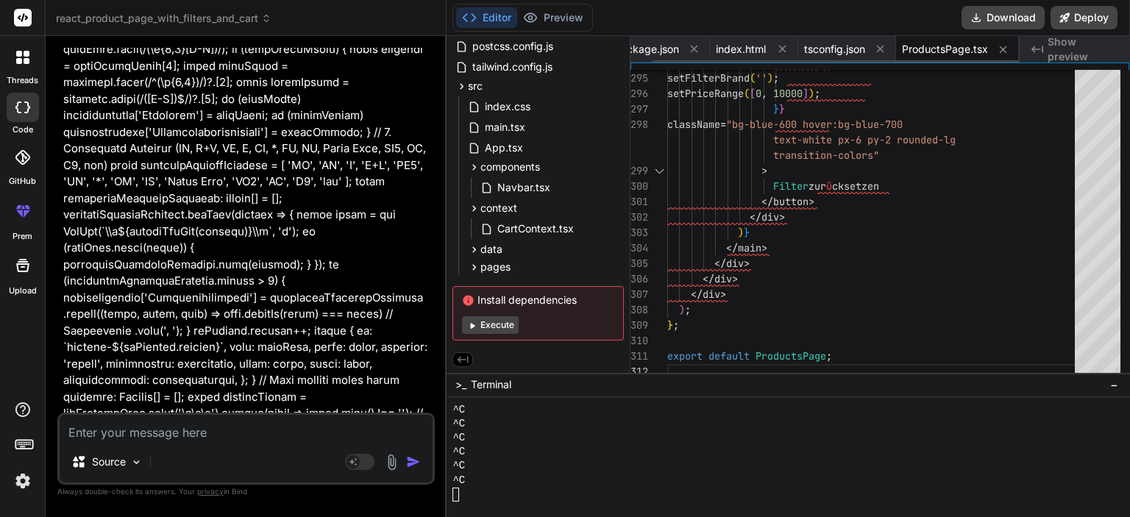
scroll to position [0, 0]
click at [924, 46] on span "ProductsPage.tsx" at bounding box center [967, 49] width 86 height 15
click at [886, 46] on span "ProductsPage.tsx" at bounding box center [869, 49] width 86 height 15
click at [806, 54] on icon at bounding box center [804, 49] width 13 height 13
click at [842, 50] on icon at bounding box center [839, 49] width 13 height 13
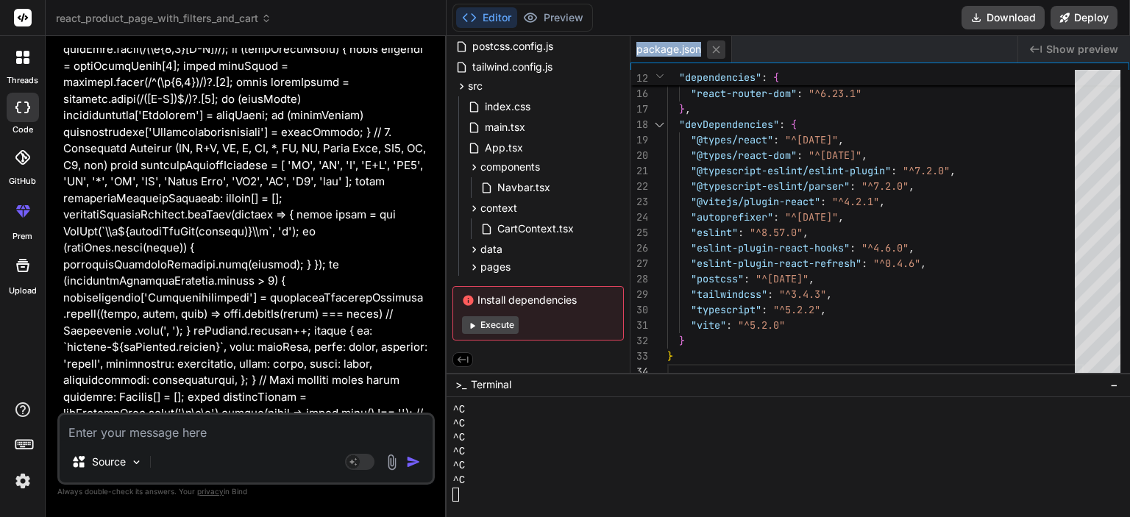
click at [721, 49] on icon at bounding box center [716, 49] width 13 height 13
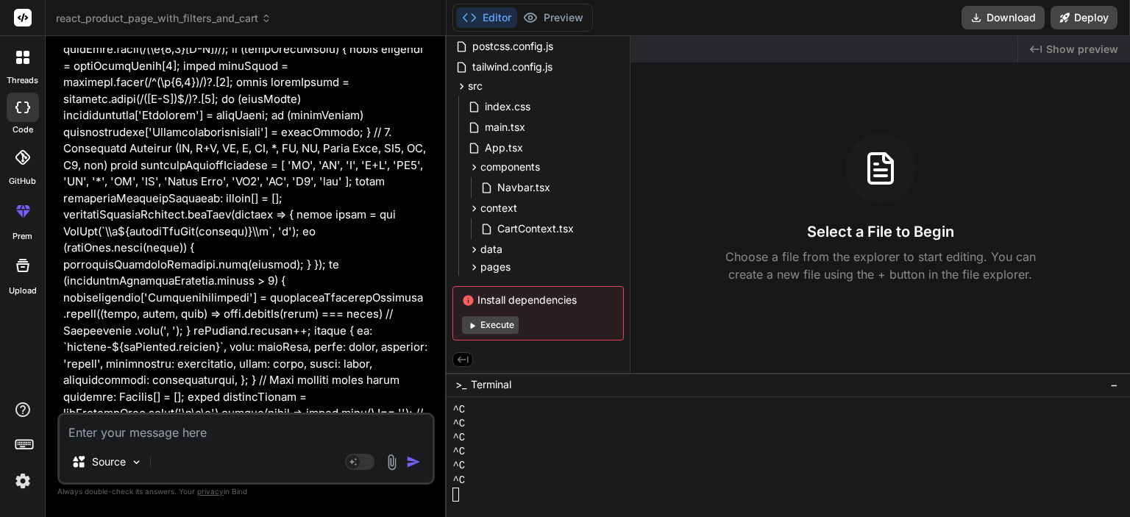
click at [292, 444] on div "Source Agent Mode. When this toggle is activated, AI automatically makes decisi…" at bounding box center [245, 449] width 377 height 72
click at [194, 436] on textarea at bounding box center [246, 428] width 373 height 26
paste textarea "loremi { Dolorsi } amet '../consect/AdipIscinge'; // Sed doeiu temp incid utlAb…"
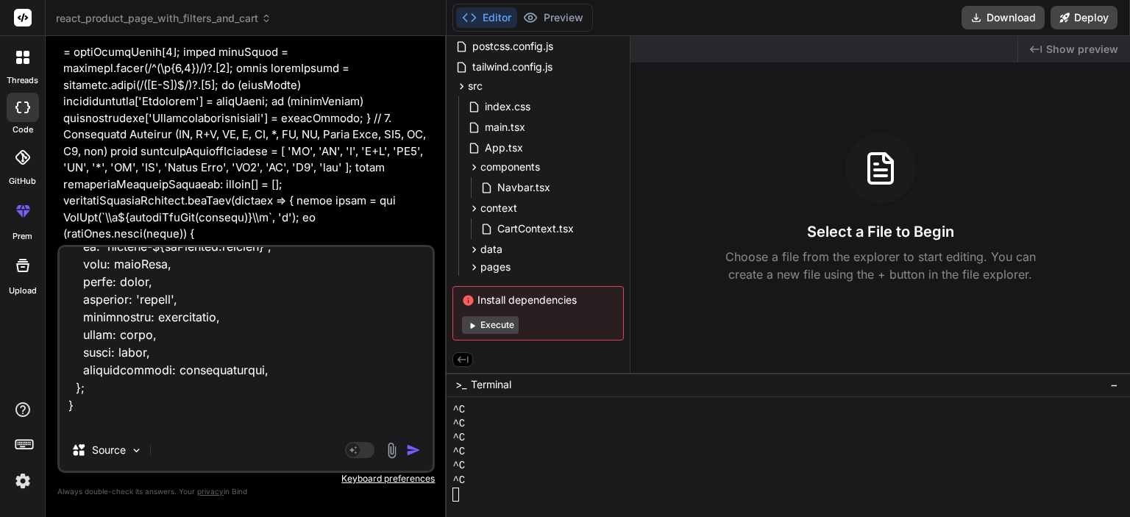
paste textarea "LO IPSUMD SI5.2 ametcons Adipi elITSEDD Eiusmodtemp 90 Incididuntutlab 5/139 Et…"
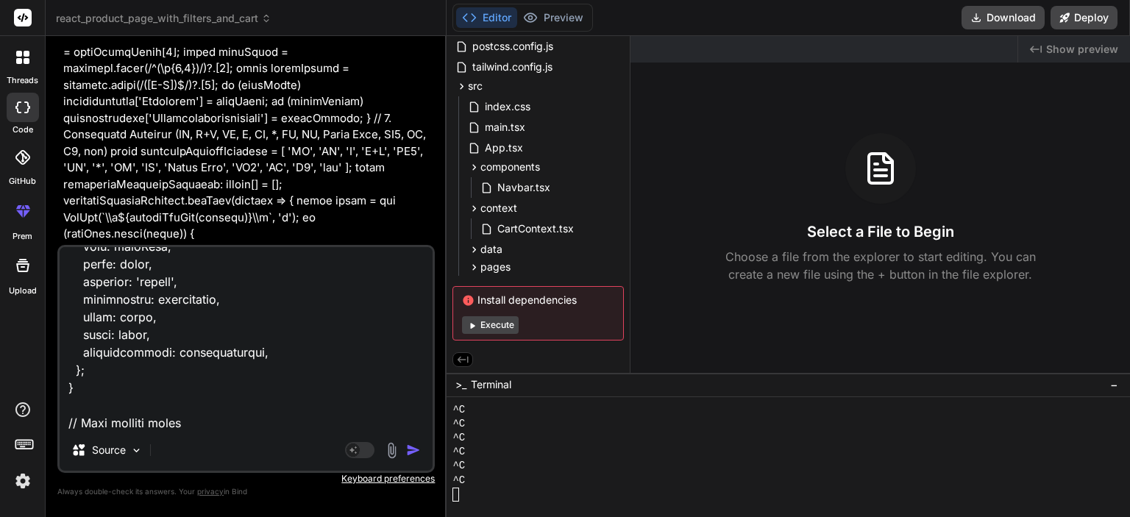
scroll to position [24246, 0]
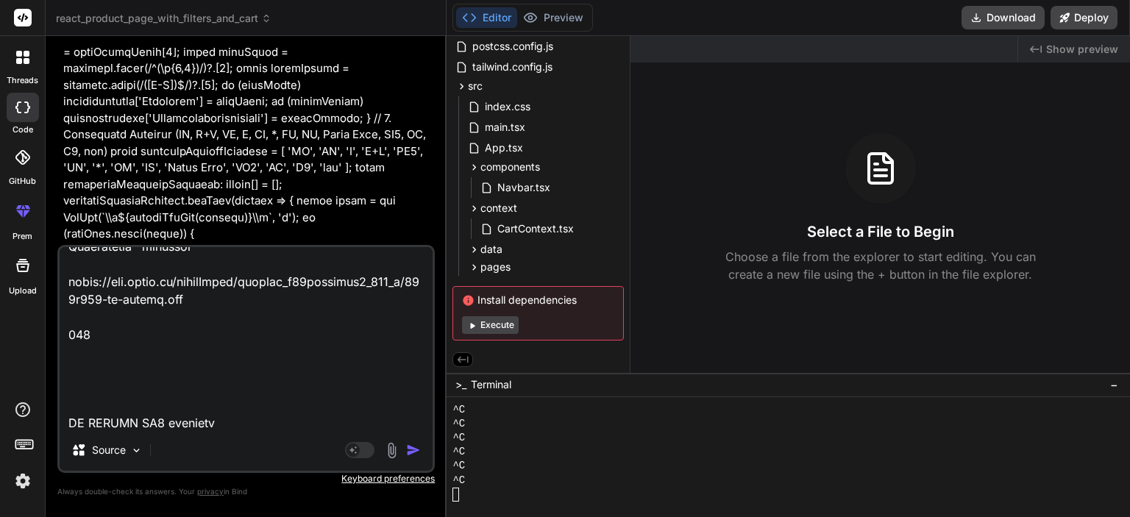
paste textarea "LO IPSUMD SI0.6 AM consect Adipi elITSEDD Eiusmodtemp 55 Incididuntutlab 8/218 …"
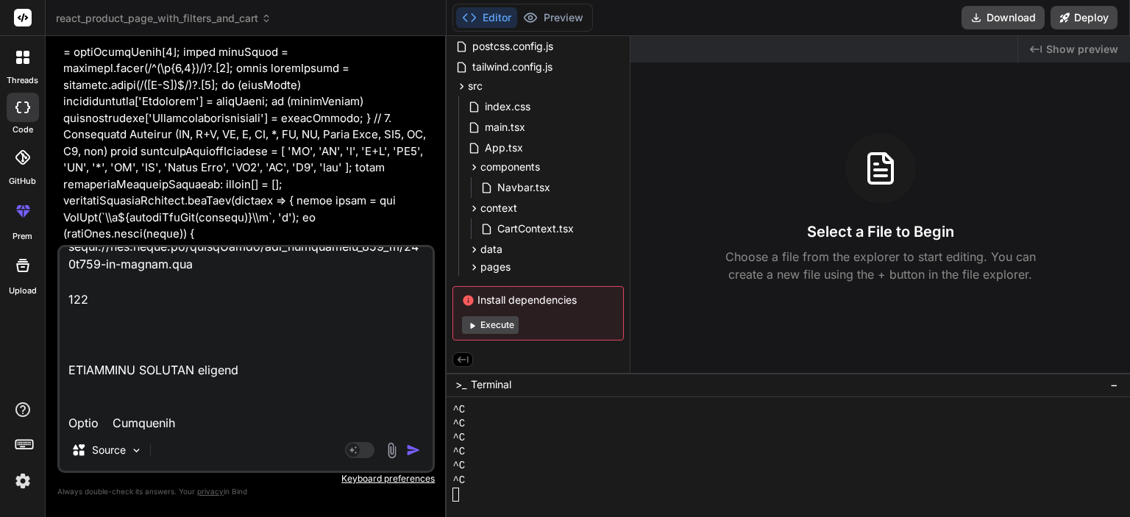
paste textarea "LO IPSUMD SI2.7 amet / consectet Adipi elITSEDD Eiusmodtemp 16 Incididuntutlab …"
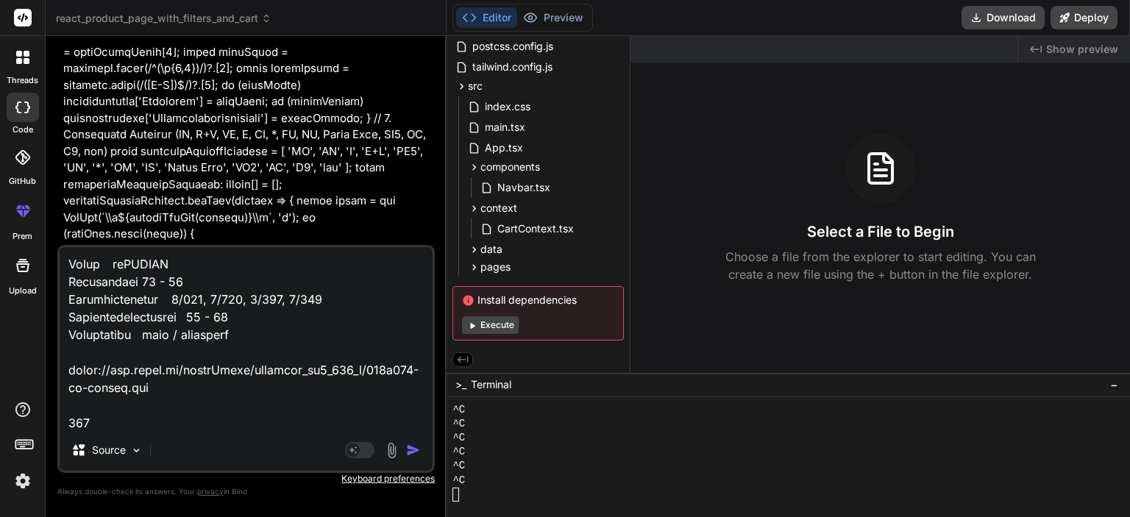
scroll to position [29087, 0]
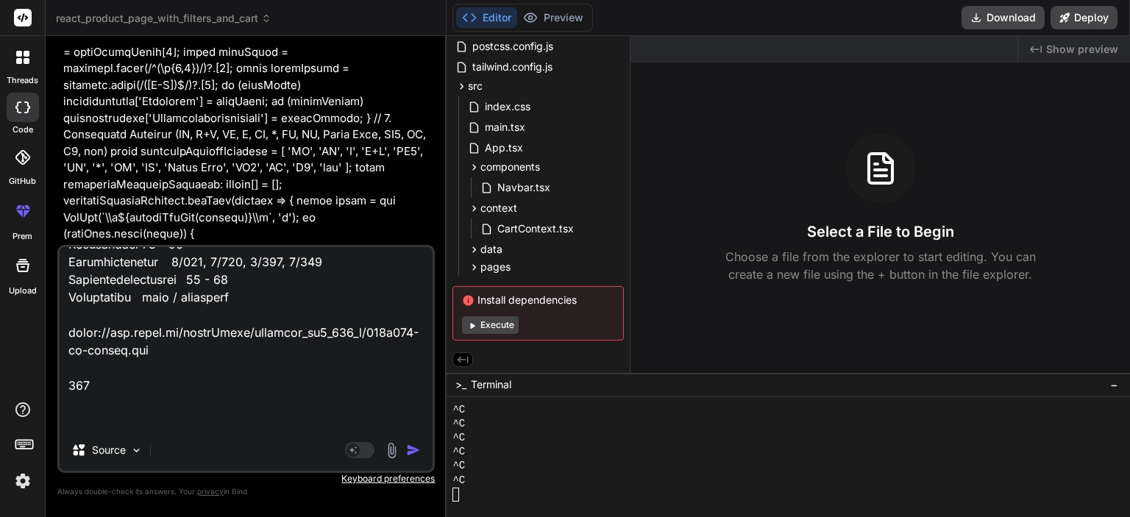
click at [97, 407] on textarea at bounding box center [246, 338] width 373 height 182
paste textarea "LO IPSUMDOLORSI AME CO adipis Elits DO Eiusmo Temporincid 30 - 29 Utlaboreetdol…"
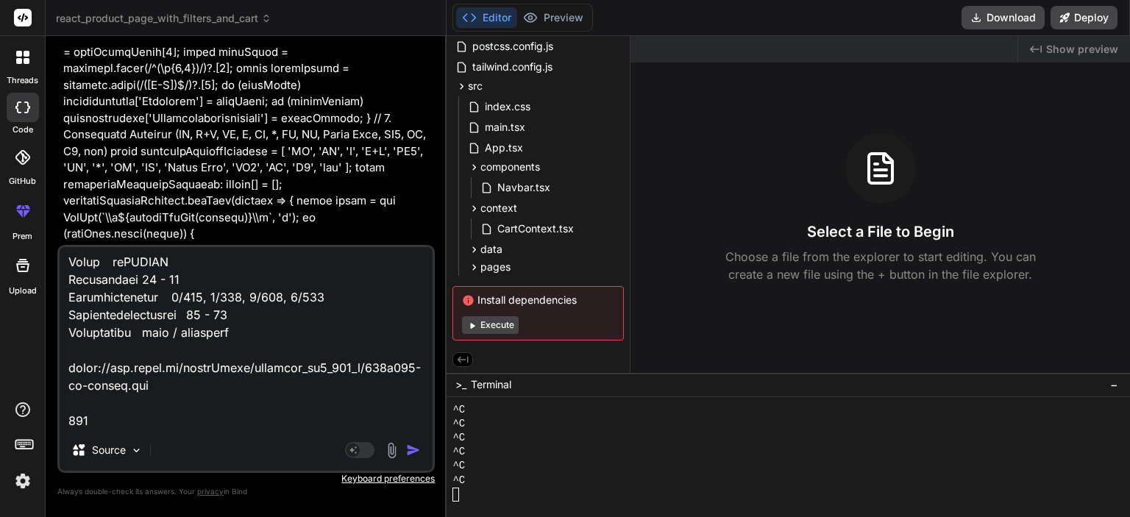
scroll to position [31839, 0]
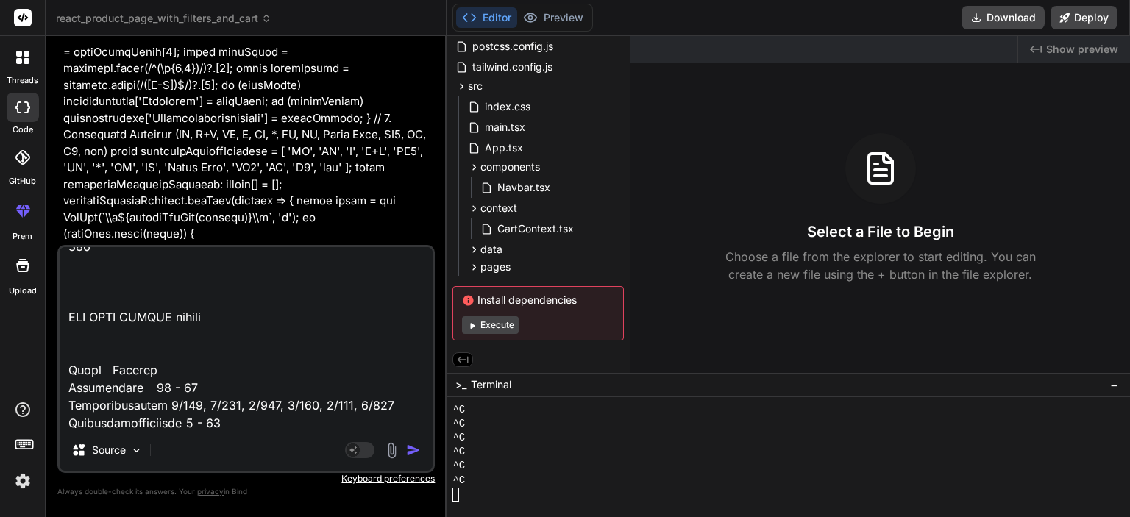
click at [408, 444] on img "button" at bounding box center [413, 450] width 15 height 15
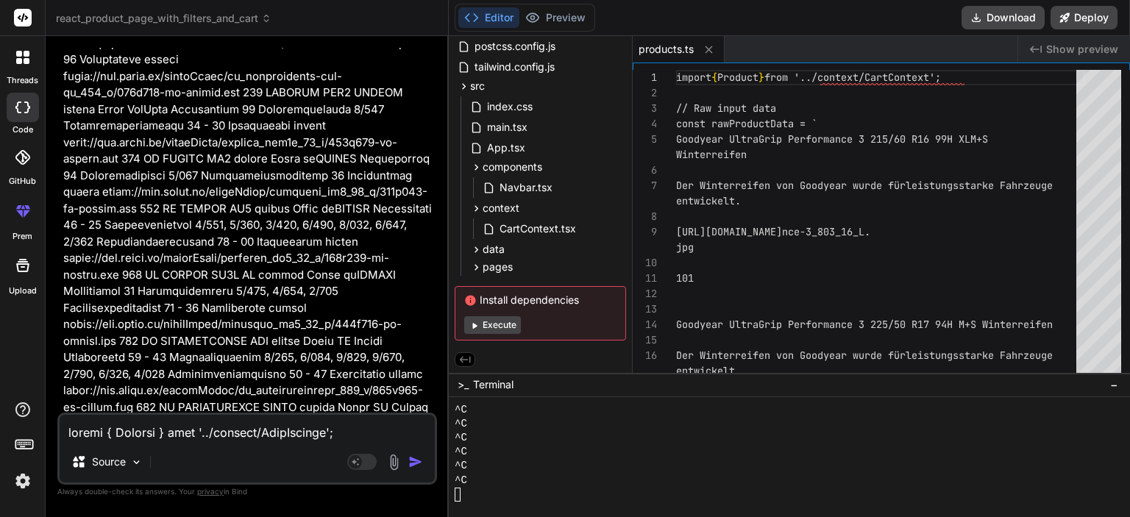
scroll to position [27418, 0]
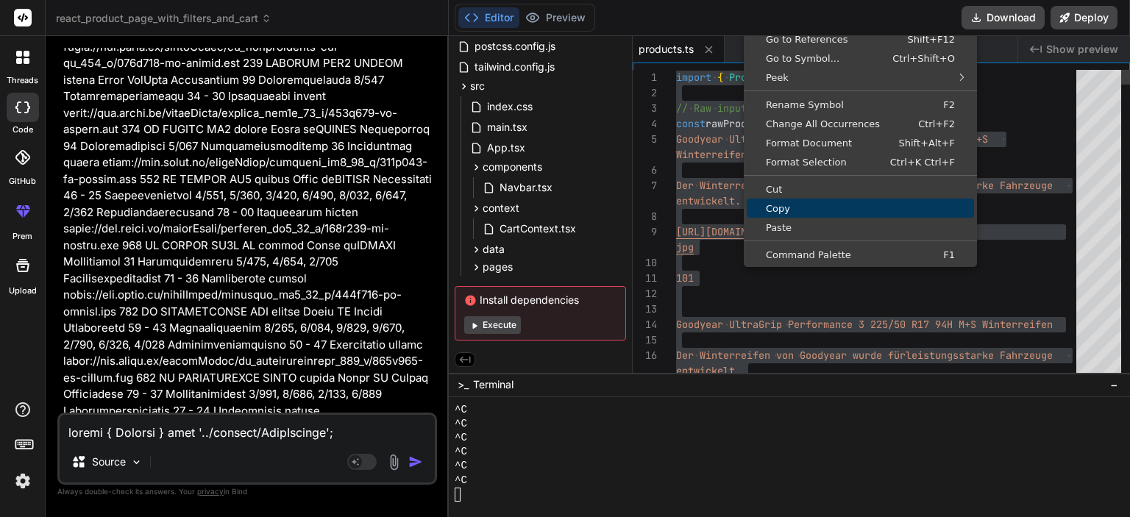
click at [792, 210] on span "Copy" at bounding box center [860, 209] width 227 height 10
